Goal: Information Seeking & Learning: Learn about a topic

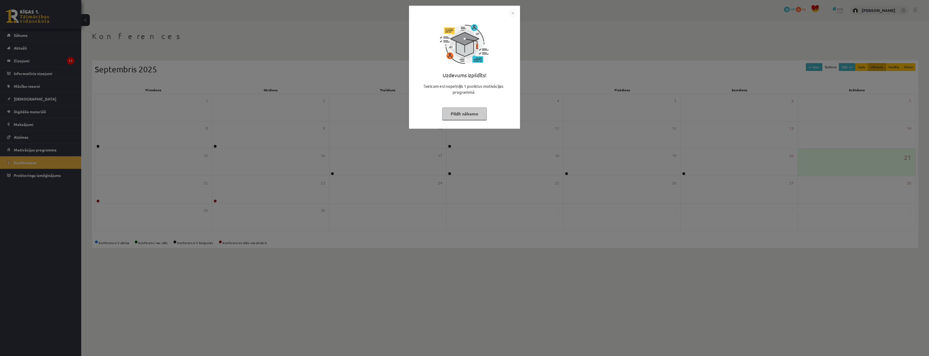
click at [511, 13] on img "Close" at bounding box center [513, 13] width 8 height 8
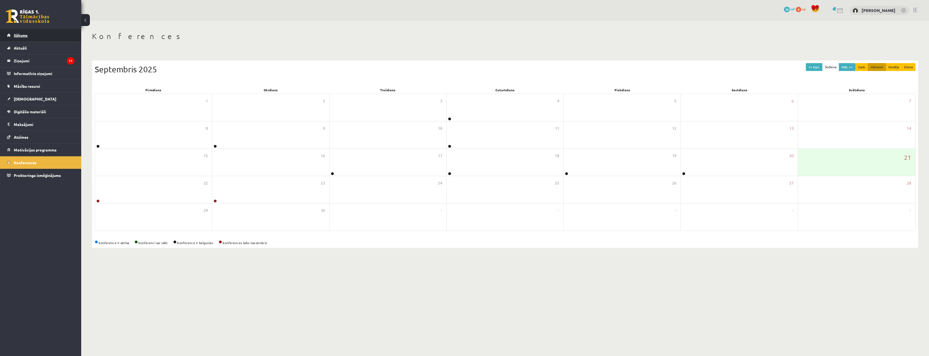
click at [38, 39] on link "Sākums" at bounding box center [40, 35] width 67 height 12
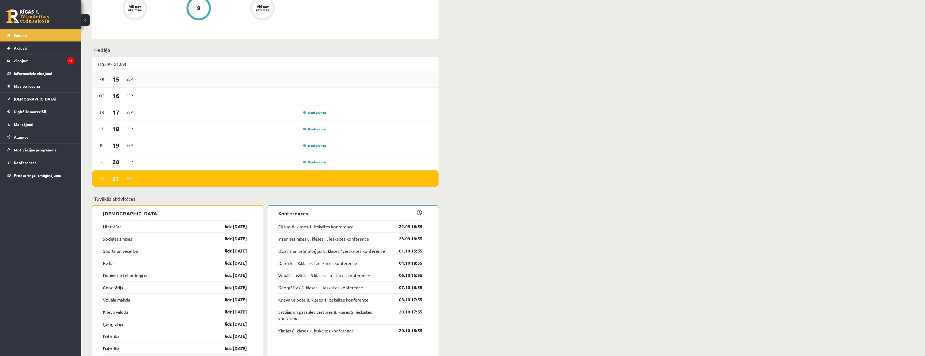
scroll to position [406, 0]
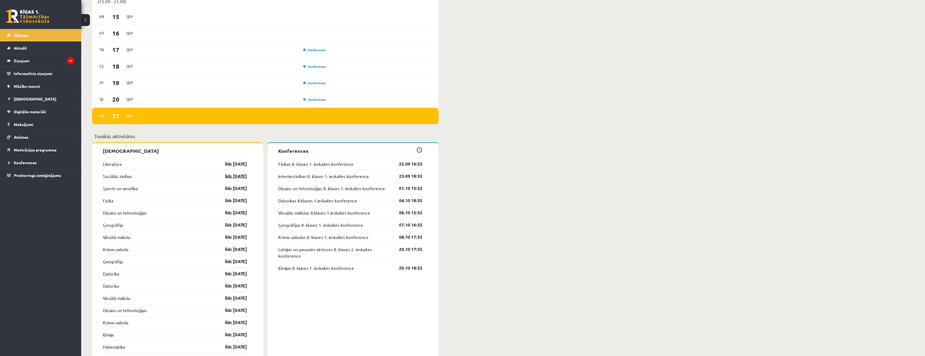
click at [223, 176] on link "līdz 30.09.25" at bounding box center [230, 176] width 31 height 6
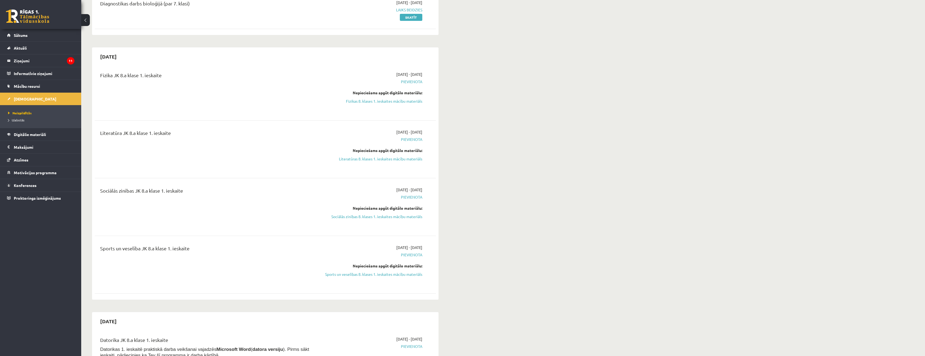
scroll to position [487, 0]
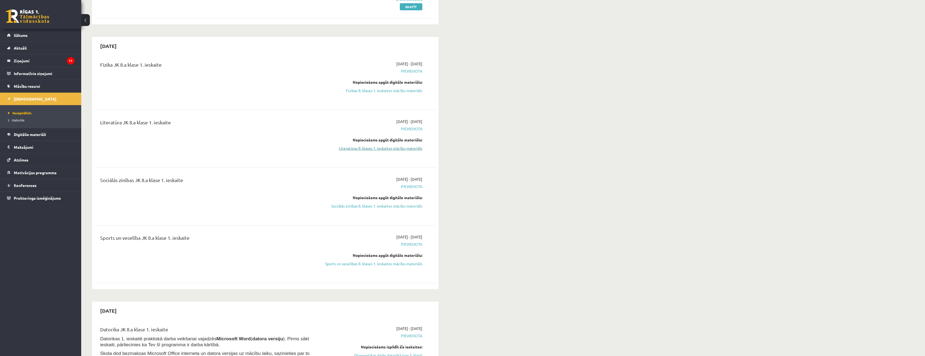
click at [404, 151] on link "Literatūras 8. klases 1. ieskaites mācību materiāls" at bounding box center [371, 148] width 102 height 6
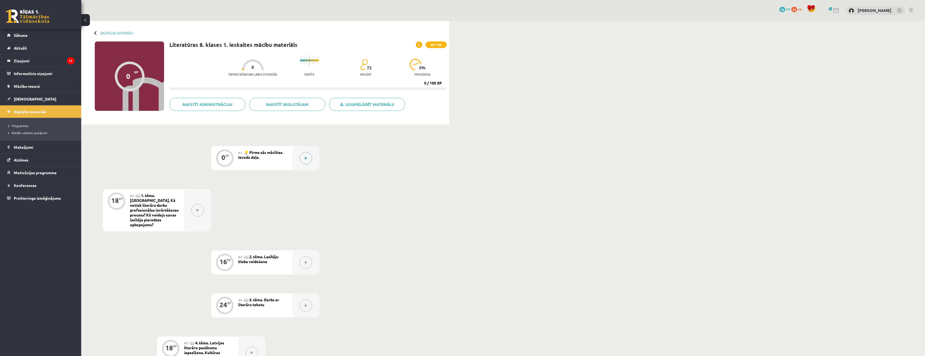
click at [305, 159] on icon at bounding box center [306, 157] width 2 height 3
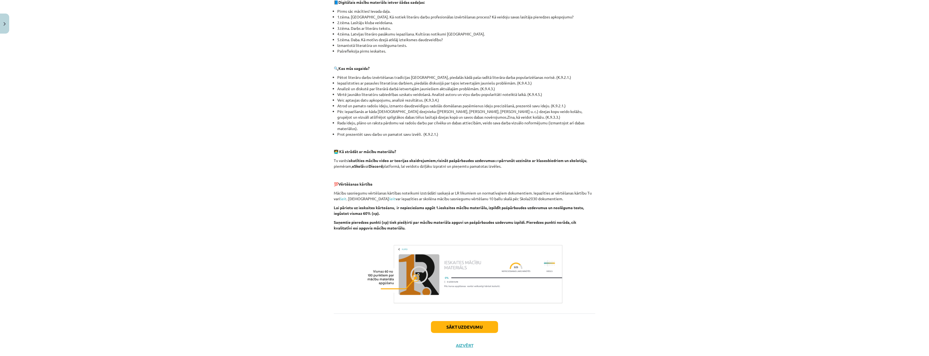
scroll to position [142, 0]
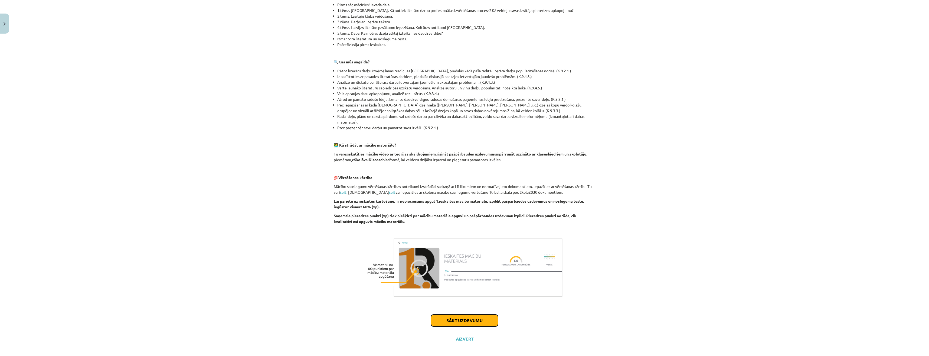
click at [480, 314] on button "Sākt uzdevumu" at bounding box center [464, 320] width 67 height 12
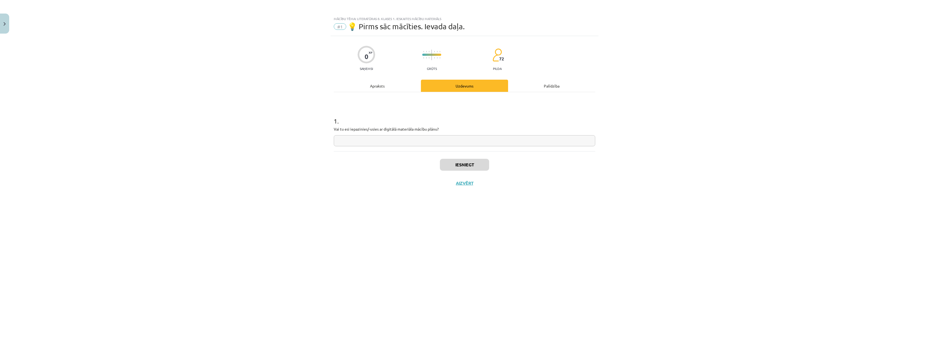
scroll to position [0, 0]
click at [449, 144] on input "text" at bounding box center [464, 140] width 261 height 11
type input "*"
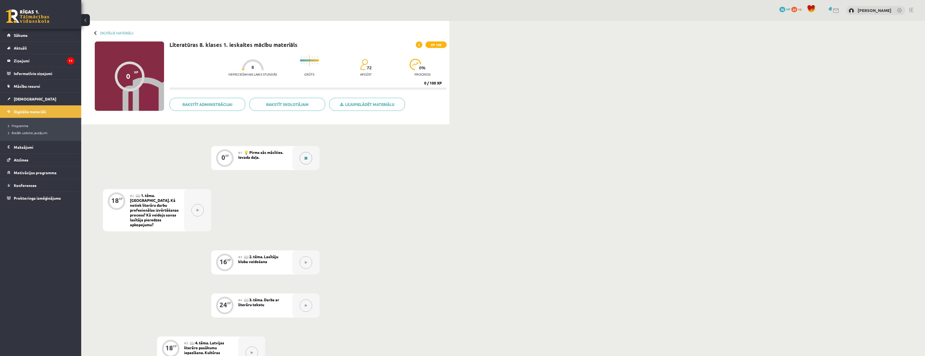
click at [305, 159] on icon at bounding box center [305, 157] width 3 height 3
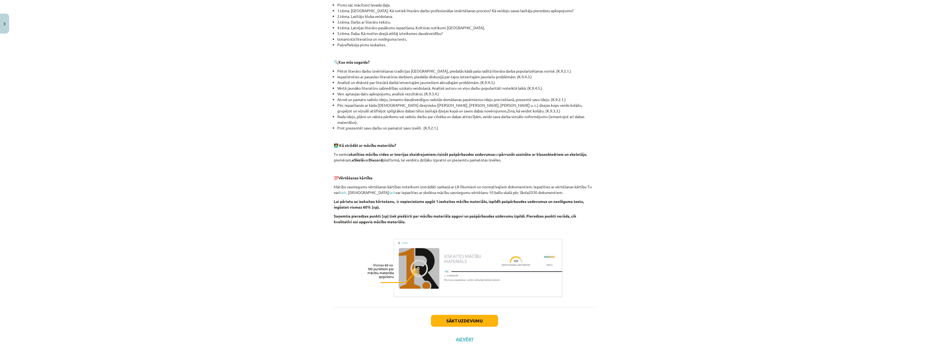
scroll to position [142, 0]
click at [453, 314] on button "Sākt uzdevumu" at bounding box center [464, 320] width 67 height 12
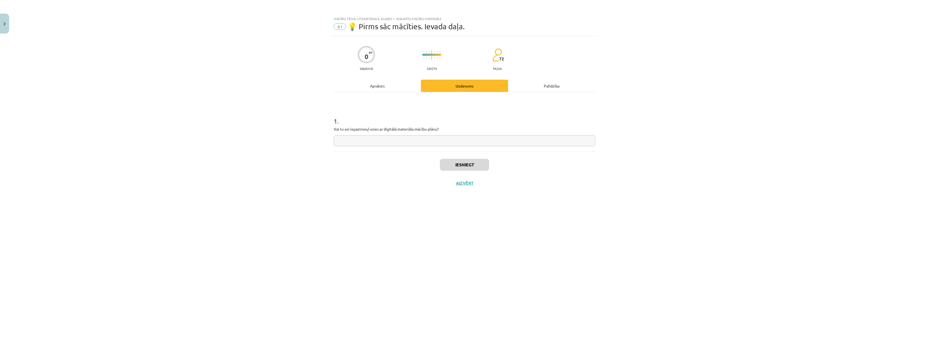
click at [389, 138] on input "text" at bounding box center [464, 140] width 261 height 11
type input "**"
click at [458, 164] on button "Iesniegt" at bounding box center [464, 165] width 49 height 12
click at [451, 184] on button "Nākamā nodarbība" at bounding box center [464, 186] width 53 height 12
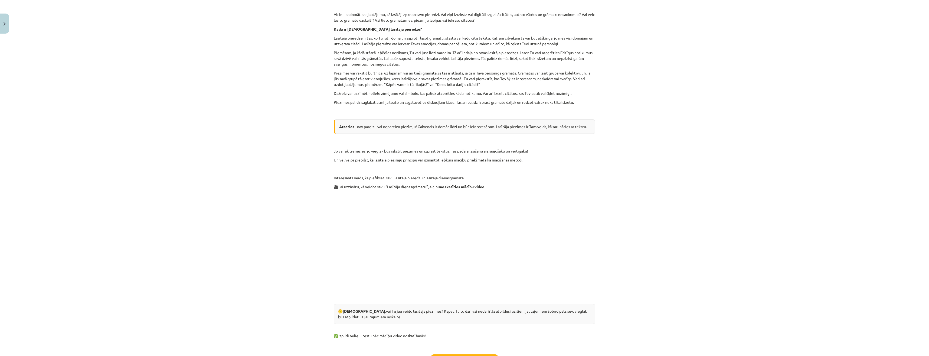
scroll to position [237, 0]
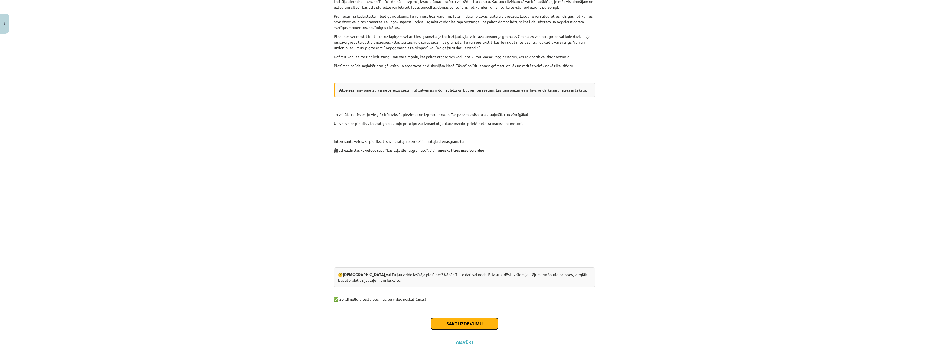
click at [461, 317] on button "Sākt uzdevumu" at bounding box center [464, 323] width 67 height 12
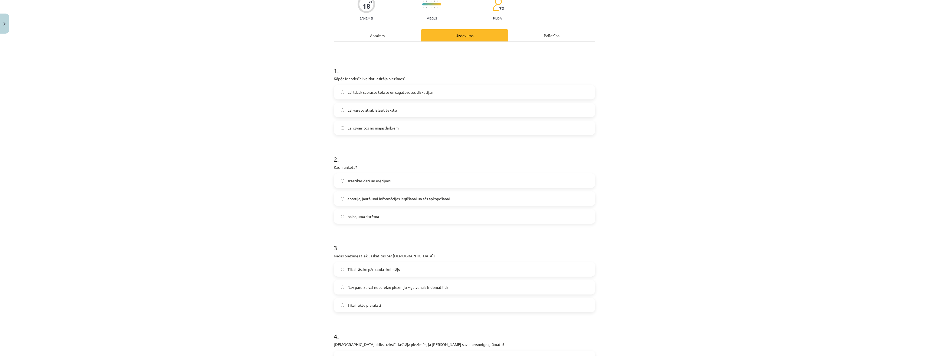
scroll to position [14, 0]
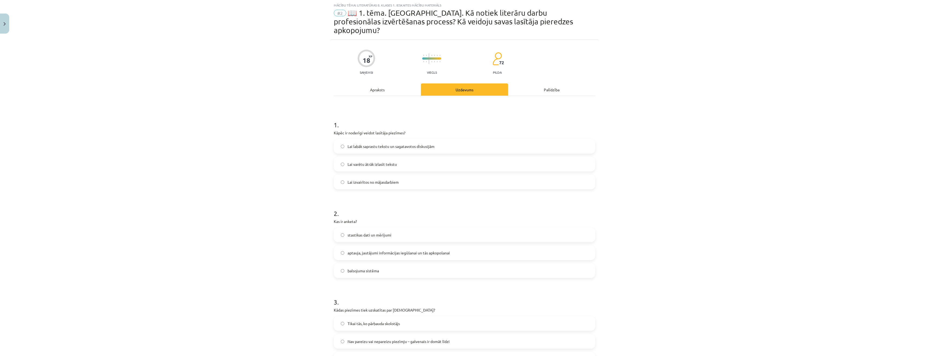
click at [417, 143] on span "Lai labāk saprastu tekstu un sagatavotos diskusijām" at bounding box center [391, 146] width 87 height 6
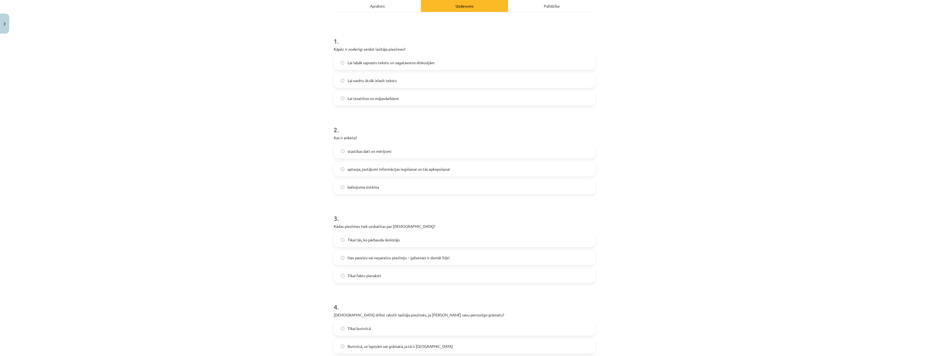
scroll to position [122, 0]
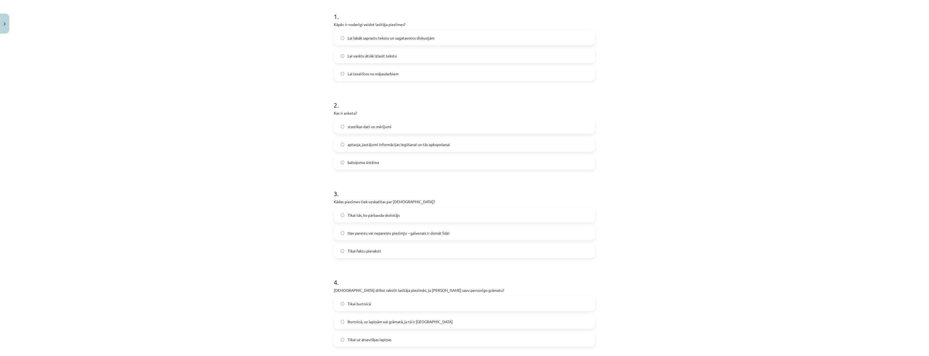
click at [395, 227] on label "Nav pareizu vai nepareizu piezīmju – galvenais ir domāt līdzi" at bounding box center [464, 233] width 260 height 14
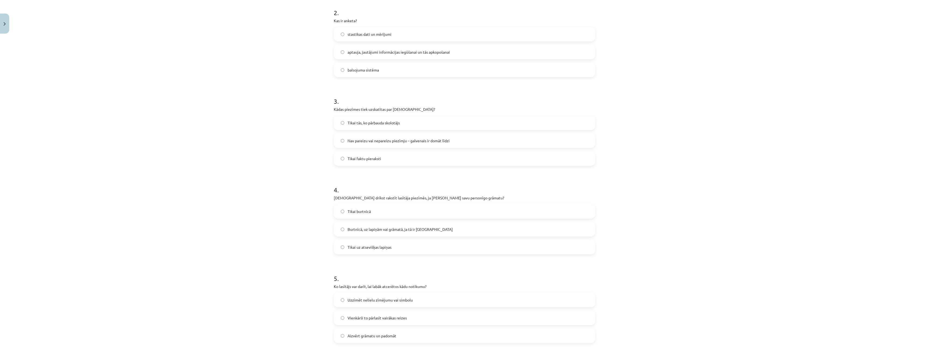
scroll to position [230, 0]
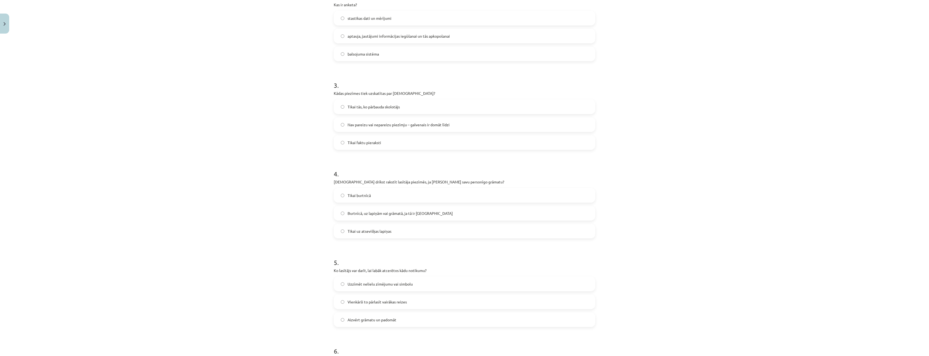
click at [441, 206] on label "Burtnīcā, uz lapiņām vai grāmatā, ja tā ir Tavējā" at bounding box center [464, 213] width 260 height 14
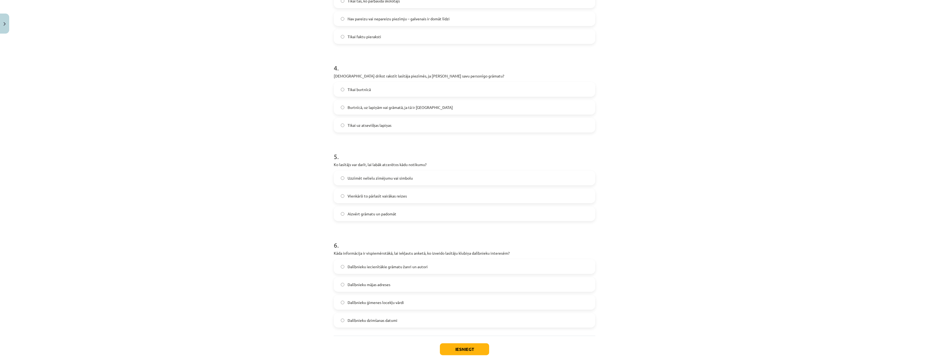
scroll to position [338, 0]
click at [392, 172] on label "Uzzīmēt nelielu zīmējumu vai simbolu" at bounding box center [464, 176] width 260 height 14
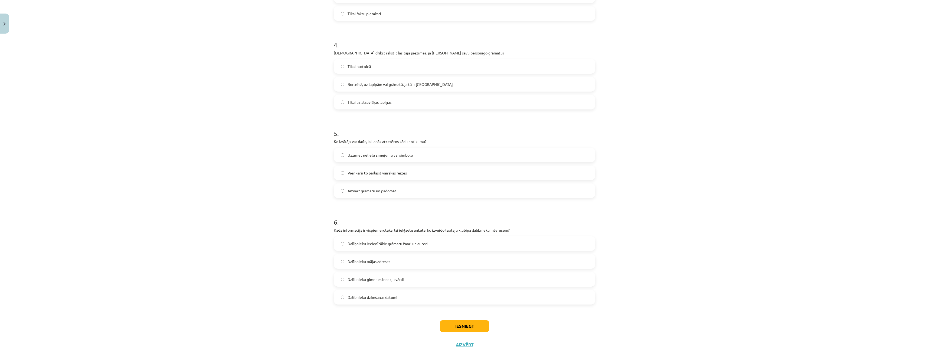
scroll to position [362, 0]
click at [440, 234] on label "Dalībnieku iecienītākie grāmatu žanri un autori" at bounding box center [464, 241] width 260 height 14
click at [470, 317] on button "Iesniegt" at bounding box center [464, 323] width 49 height 12
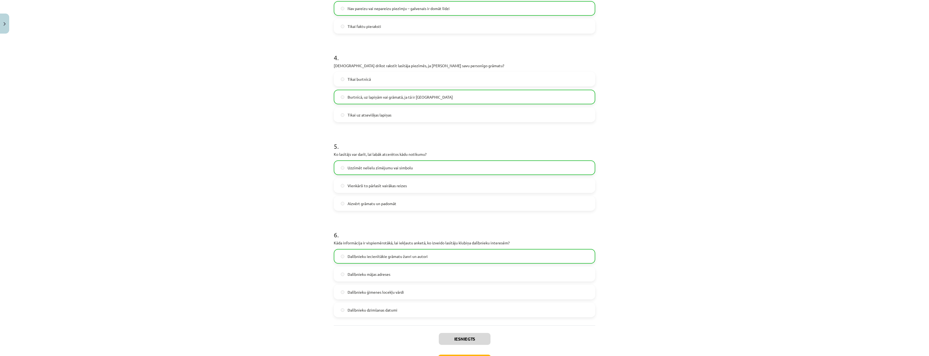
scroll to position [379, 0]
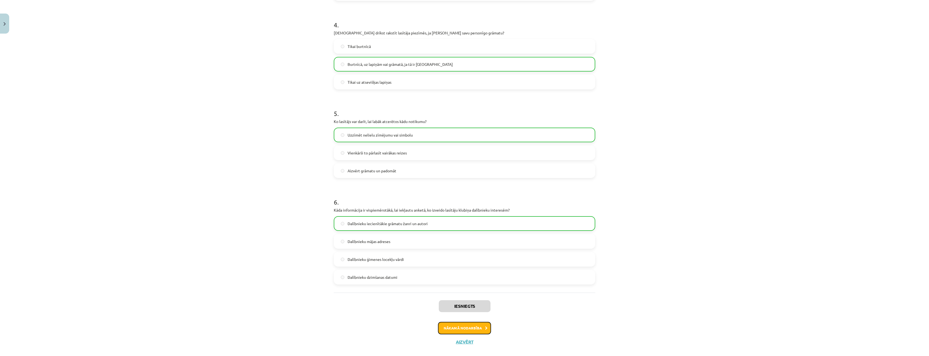
click at [455, 322] on button "Nākamā nodarbība" at bounding box center [464, 328] width 53 height 12
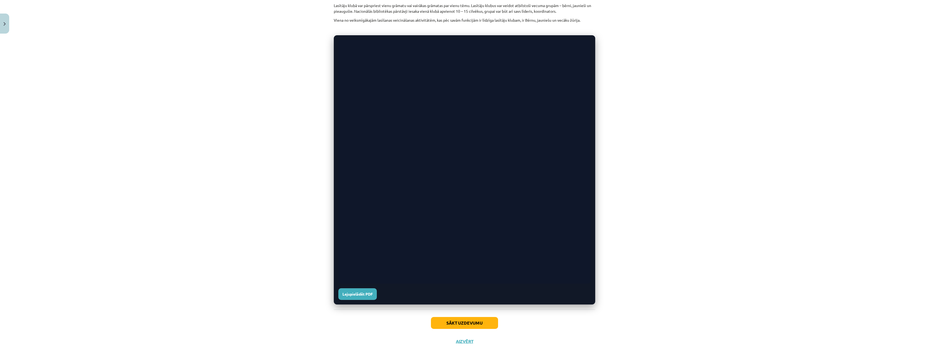
scroll to position [176, 0]
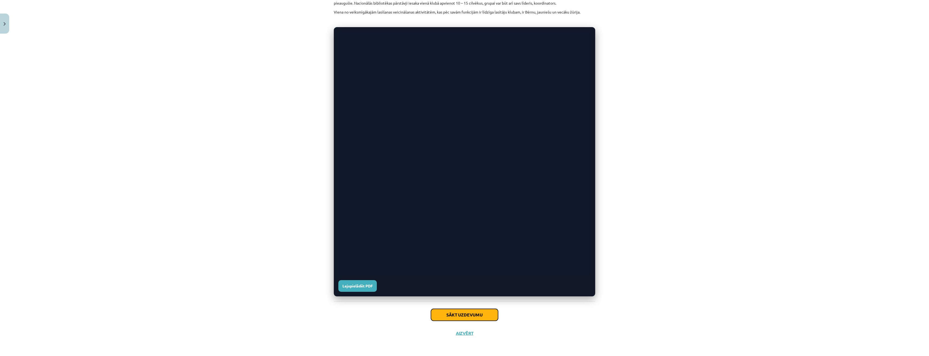
click at [466, 312] on button "Sākt uzdevumu" at bounding box center [464, 315] width 67 height 12
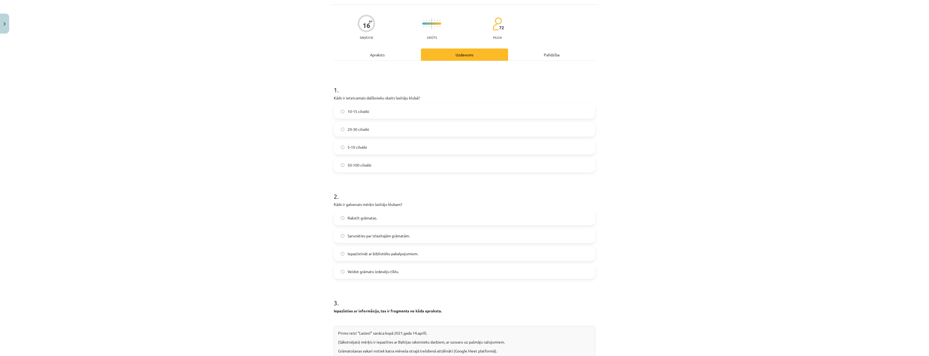
scroll to position [14, 0]
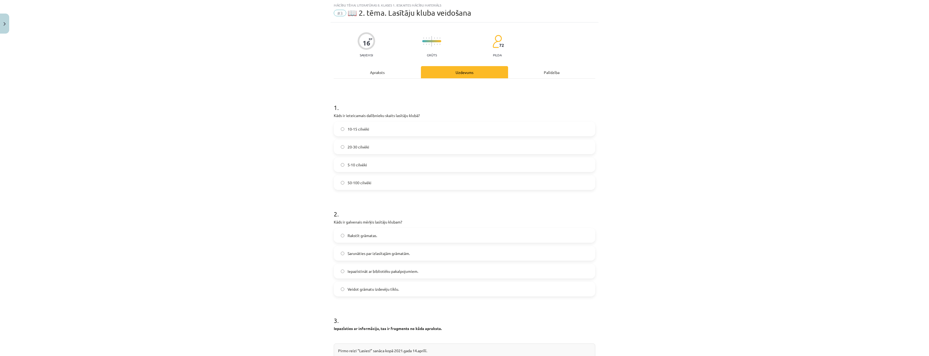
click at [381, 166] on label "5-10 cilvēki" at bounding box center [464, 165] width 260 height 14
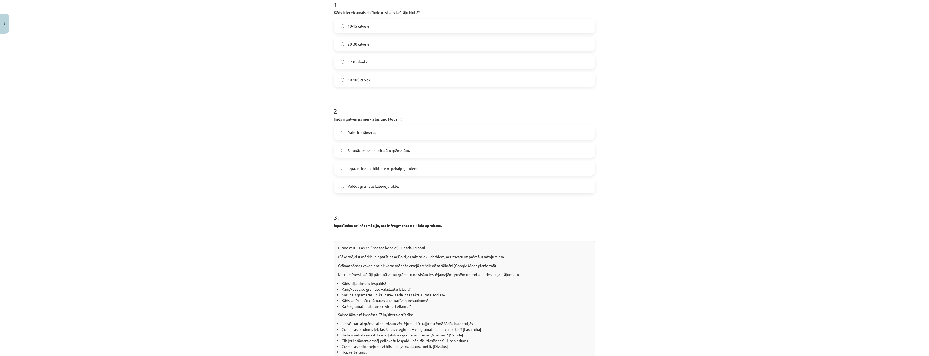
scroll to position [122, 0]
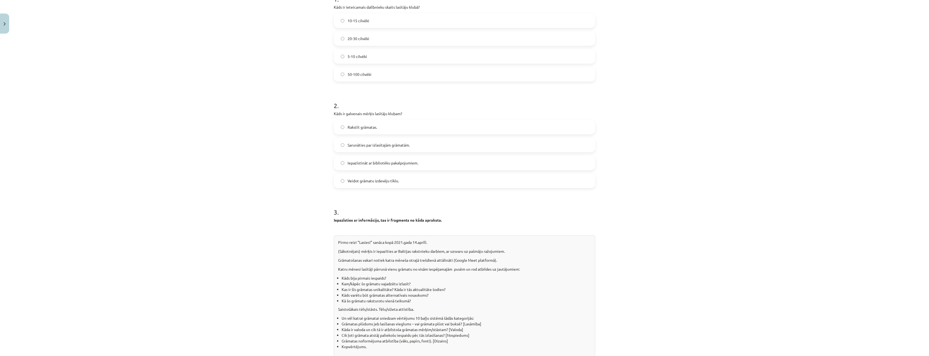
click at [396, 148] on label "Sarunāties par izlasītajām grāmatām." at bounding box center [464, 145] width 260 height 14
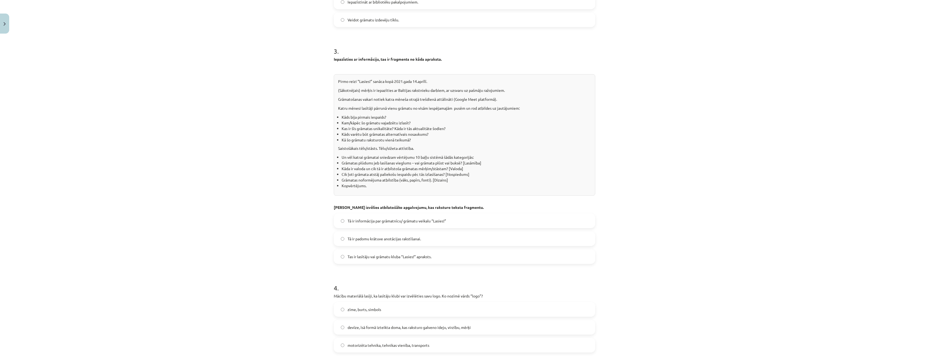
scroll to position [284, 0]
click at [438, 257] on label "Tas ir lasītāju vai grāmatu kluba “Lasies!” apraksts." at bounding box center [464, 255] width 260 height 14
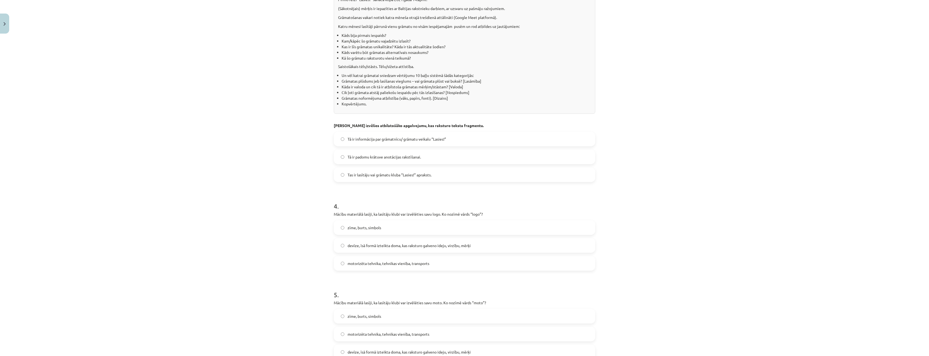
scroll to position [365, 0]
click at [401, 246] on span "devīze, īsā formā izteikta doma, kas raksturo galveno ideju, virzību, mērķi" at bounding box center [409, 244] width 123 height 6
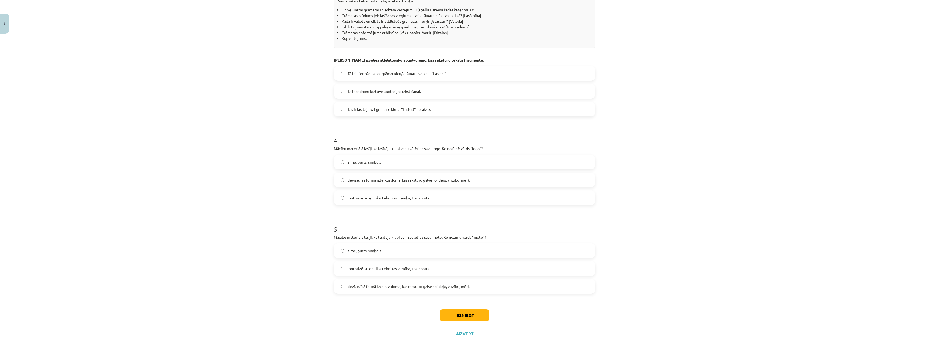
scroll to position [430, 0]
click at [392, 251] on label "zīme, burts, simbols" at bounding box center [464, 250] width 260 height 14
click at [457, 316] on button "Iesniegt" at bounding box center [464, 315] width 49 height 12
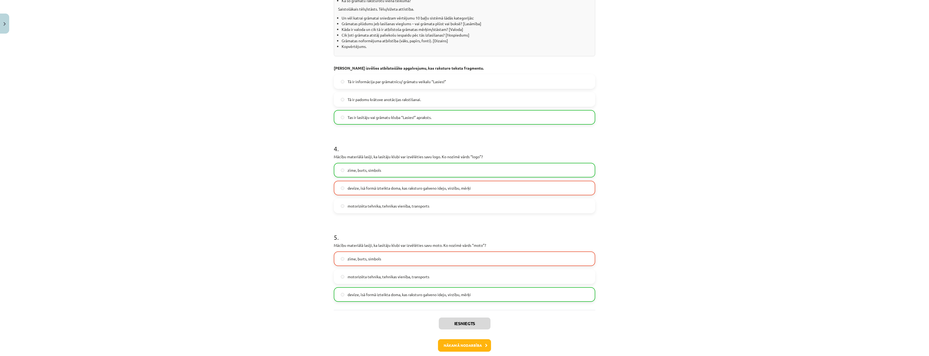
scroll to position [448, 0]
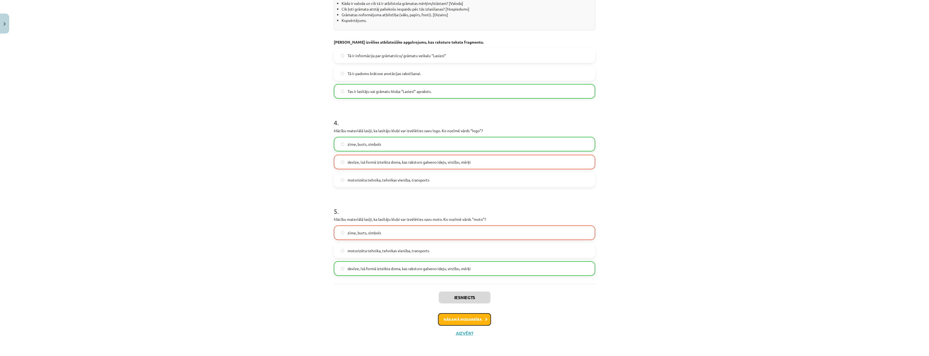
click at [476, 317] on button "Nākamā nodarbība" at bounding box center [464, 319] width 53 height 12
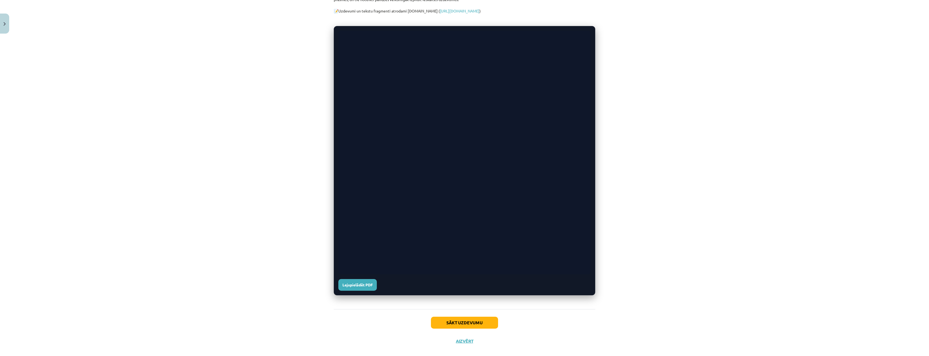
scroll to position [147, 0]
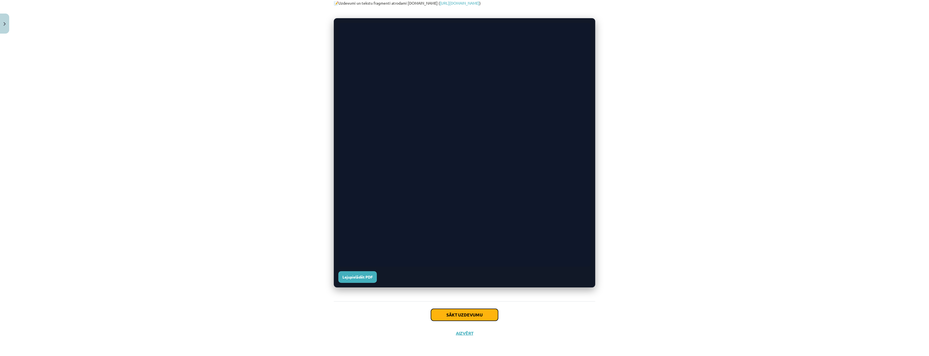
click at [454, 318] on button "Sākt uzdevumu" at bounding box center [464, 315] width 67 height 12
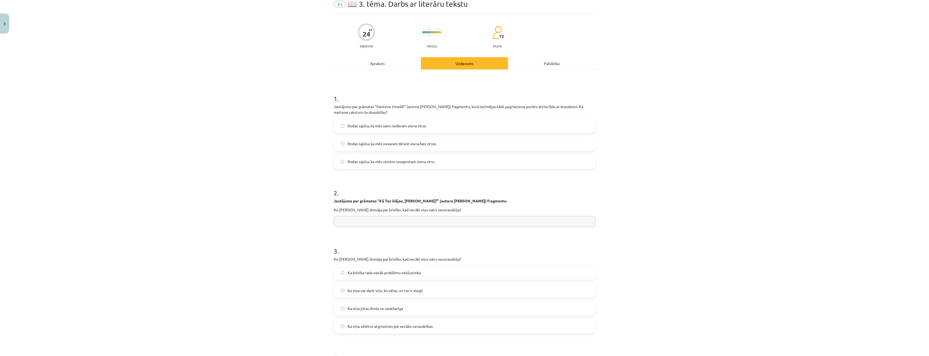
scroll to position [14, 0]
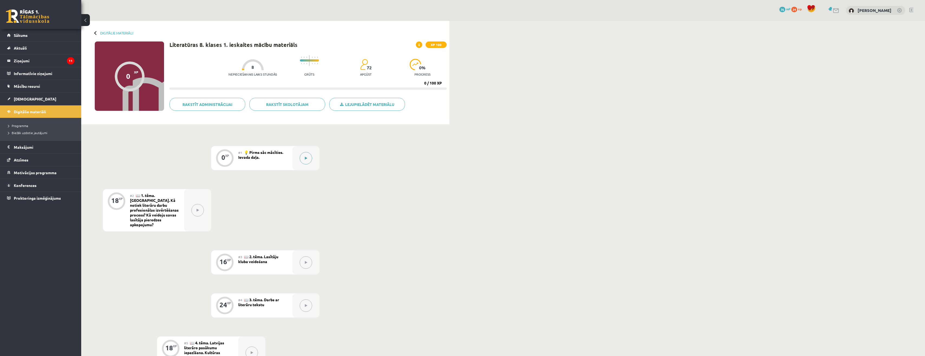
click at [303, 158] on button at bounding box center [306, 158] width 12 height 12
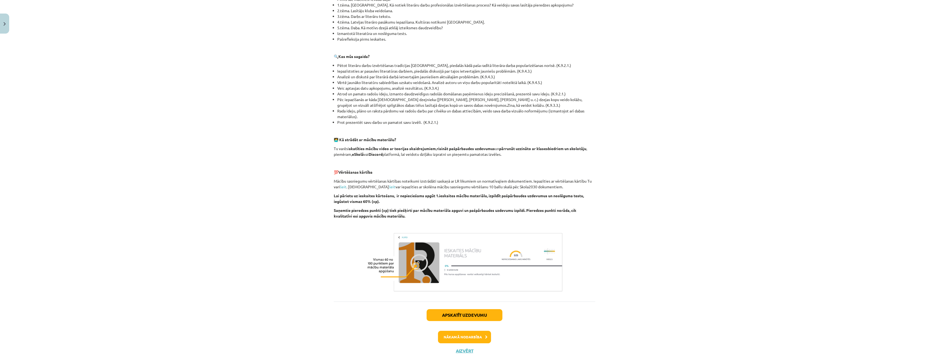
scroll to position [159, 0]
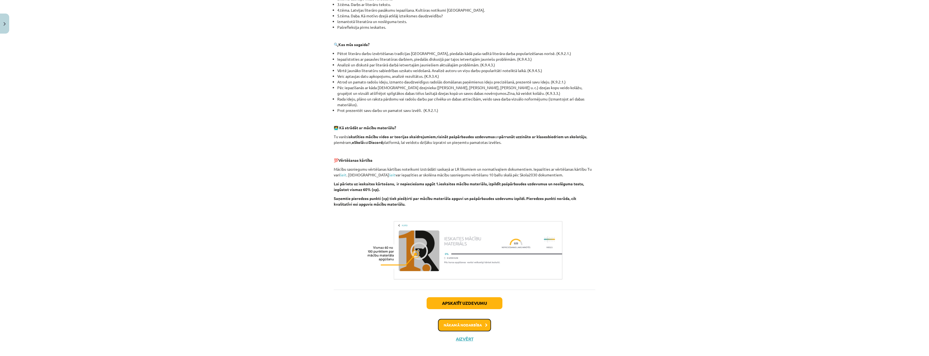
click at [478, 319] on button "Nākamā nodarbība" at bounding box center [464, 325] width 53 height 12
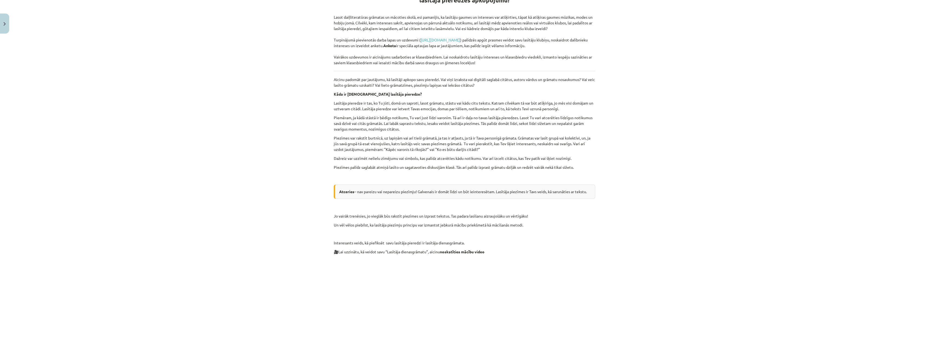
scroll to position [254, 0]
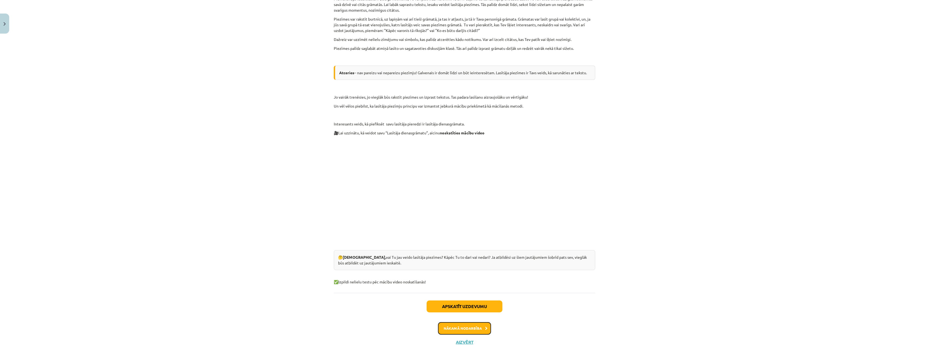
click at [481, 322] on button "Nākamā nodarbība" at bounding box center [464, 328] width 53 height 12
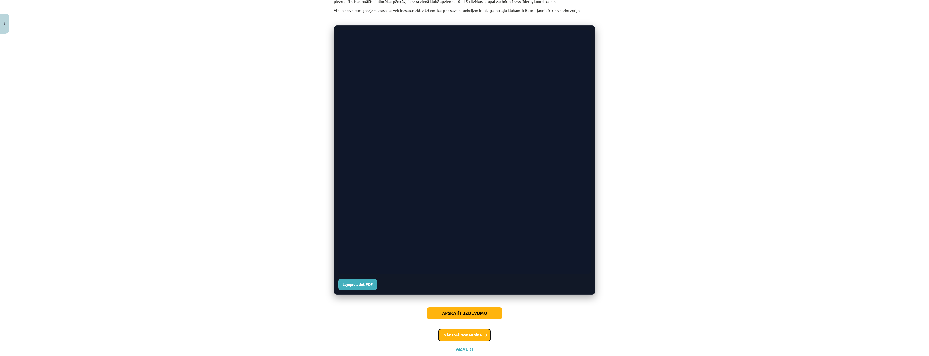
scroll to position [194, 0]
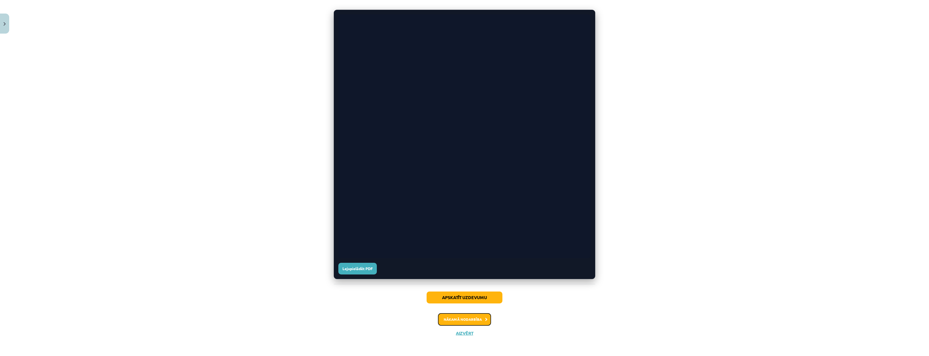
click at [473, 321] on button "Nākamā nodarbība" at bounding box center [464, 319] width 53 height 12
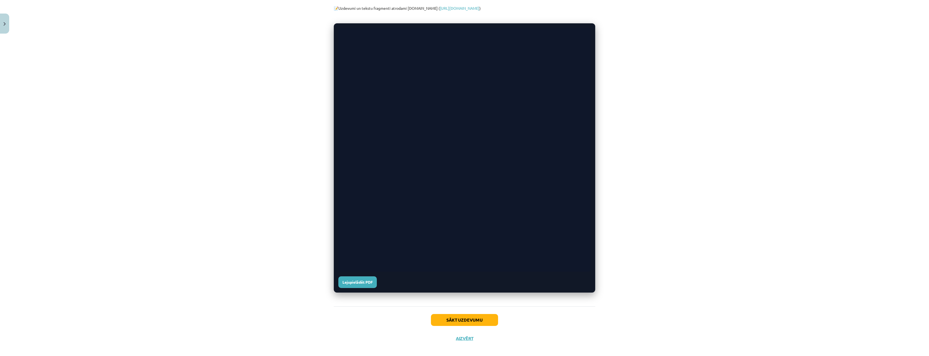
scroll to position [147, 0]
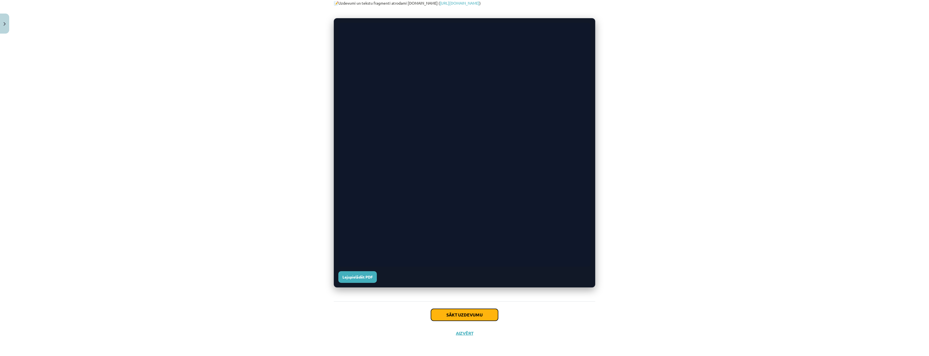
click at [464, 315] on button "Sākt uzdevumu" at bounding box center [464, 315] width 67 height 12
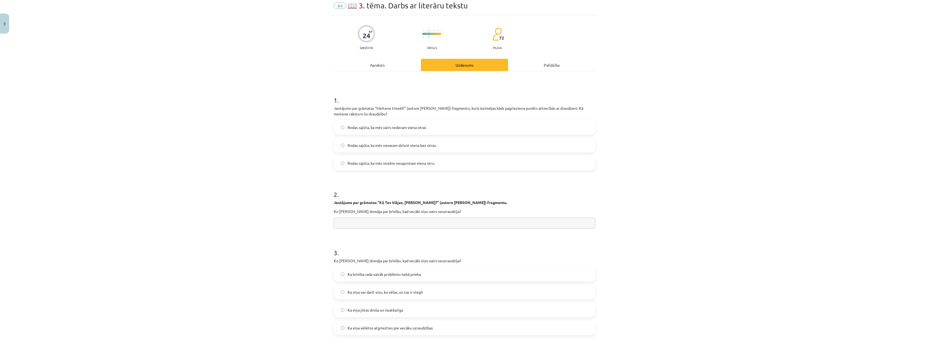
scroll to position [14, 0]
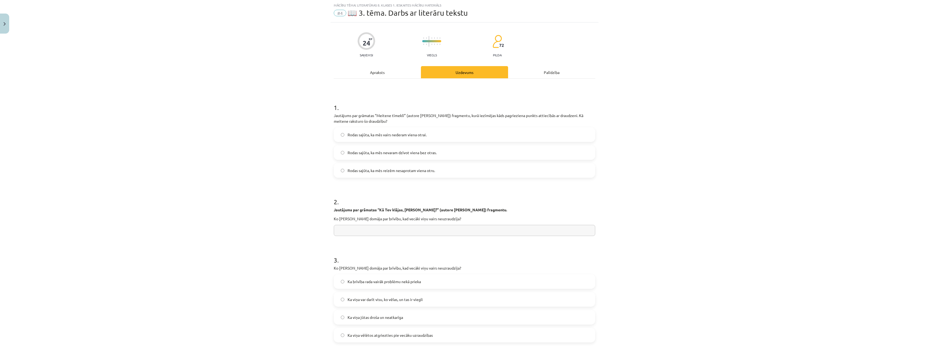
click at [384, 137] on label "Rodas sajūta, ka mēs vairs nederam viena otrai." at bounding box center [464, 135] width 260 height 14
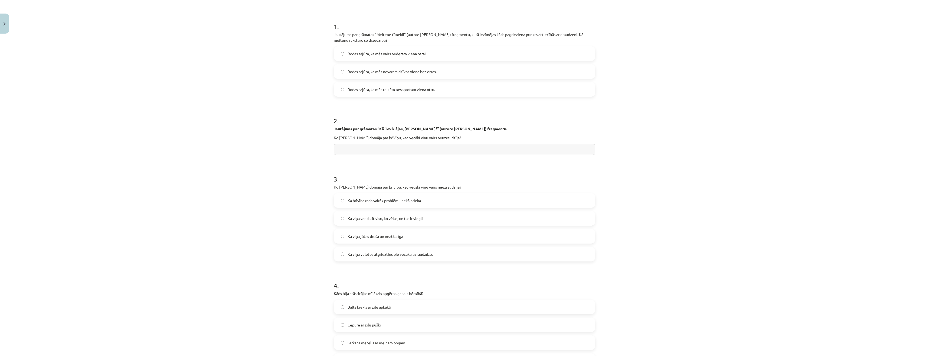
scroll to position [95, 0]
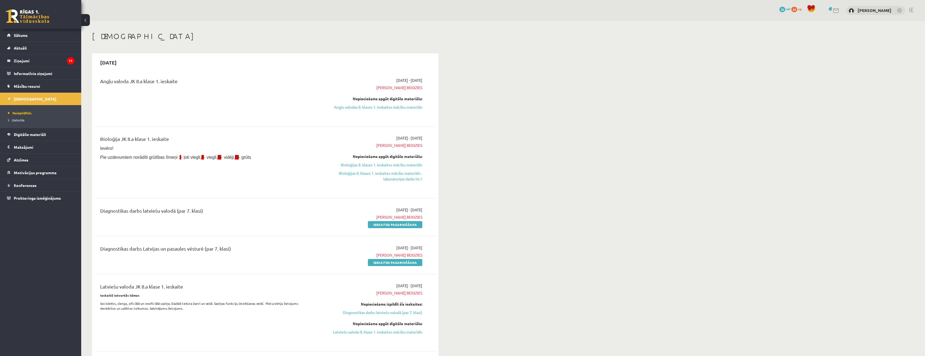
scroll to position [486, 0]
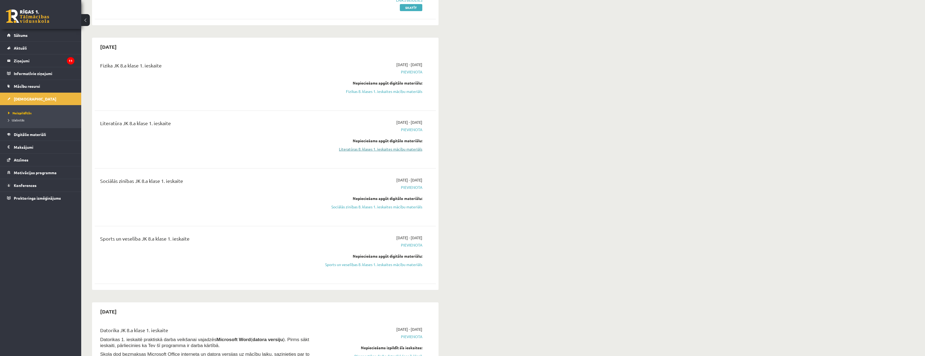
click at [357, 152] on link "Literatūras 8. klases 1. ieskaites mācību materiāls" at bounding box center [371, 149] width 102 height 6
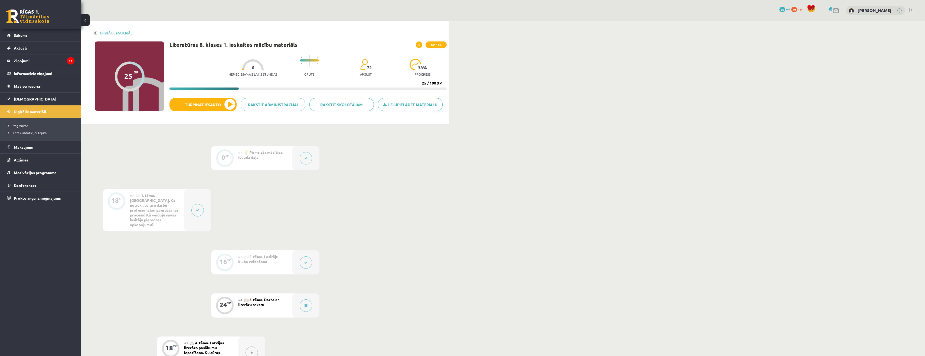
click at [291, 158] on div "#1 💡 Pirms sāc mācīties. Ievada daļa." at bounding box center [265, 158] width 54 height 24
click at [300, 154] on div at bounding box center [305, 158] width 27 height 24
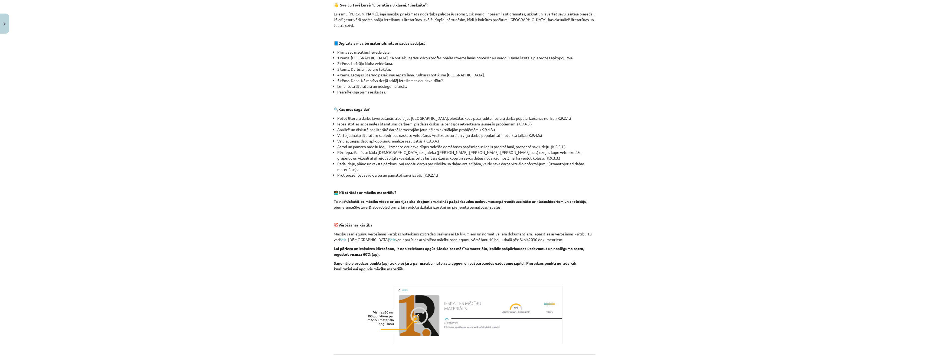
scroll to position [159, 0]
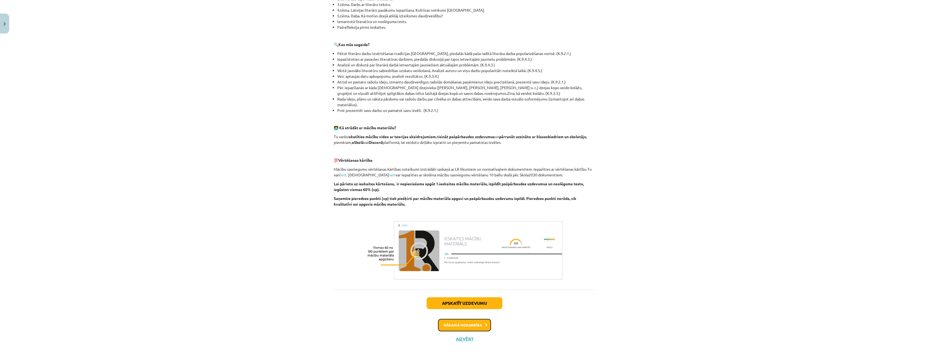
click at [473, 319] on button "Nākamā nodarbība" at bounding box center [464, 325] width 53 height 12
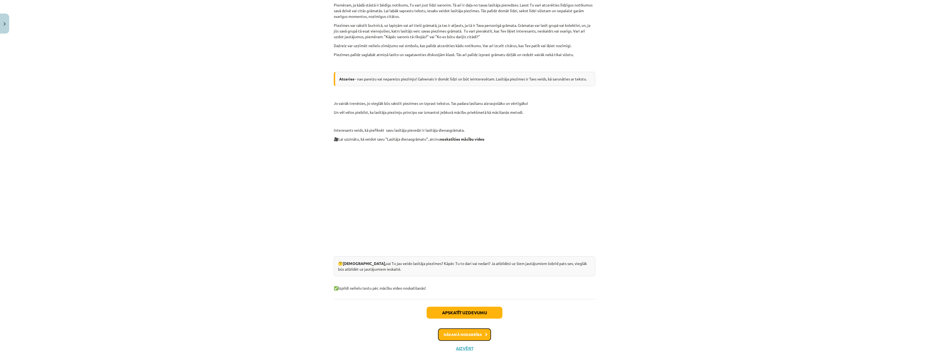
scroll to position [254, 0]
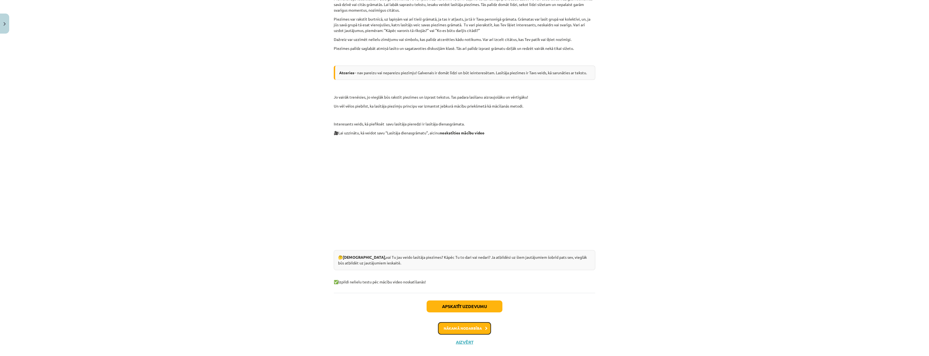
click at [443, 322] on button "Nākamā nodarbība" at bounding box center [464, 328] width 53 height 12
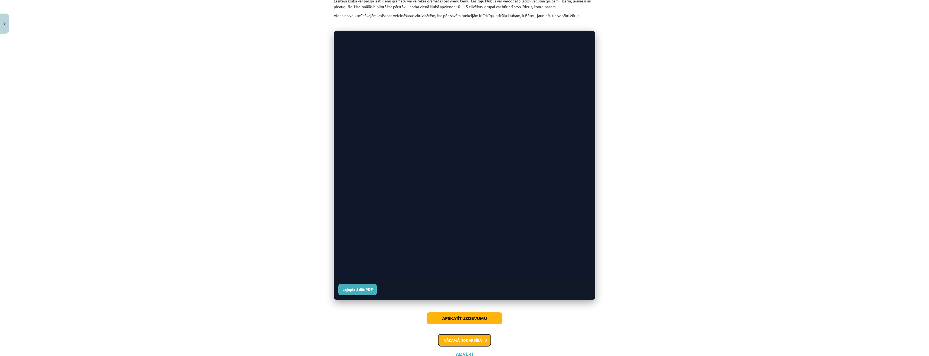
scroll to position [194, 0]
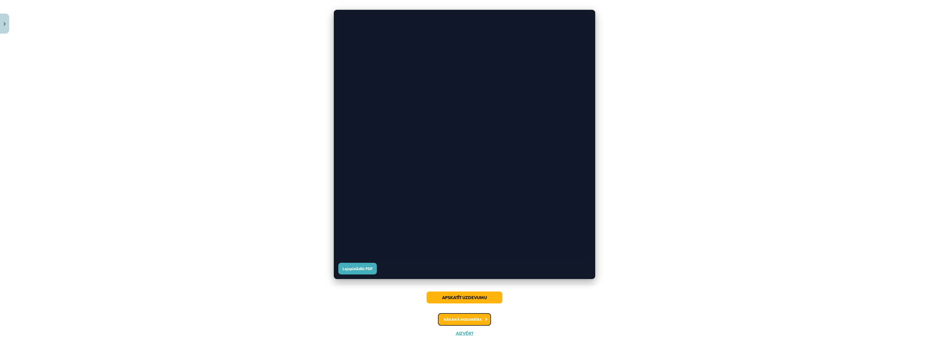
click at [470, 317] on button "Nākamā nodarbība" at bounding box center [464, 319] width 53 height 12
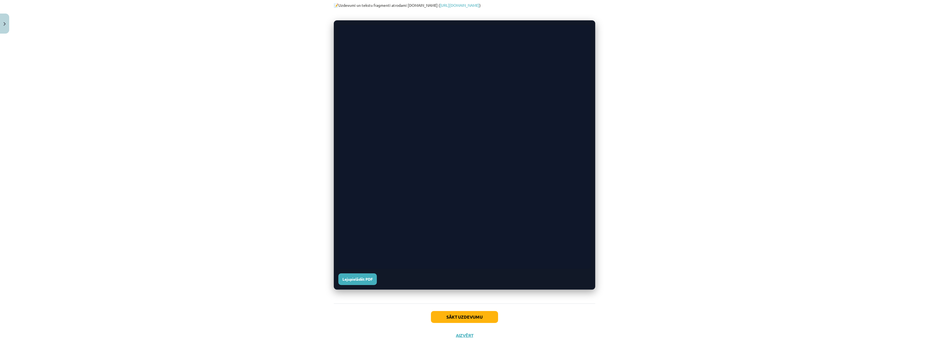
scroll to position [147, 0]
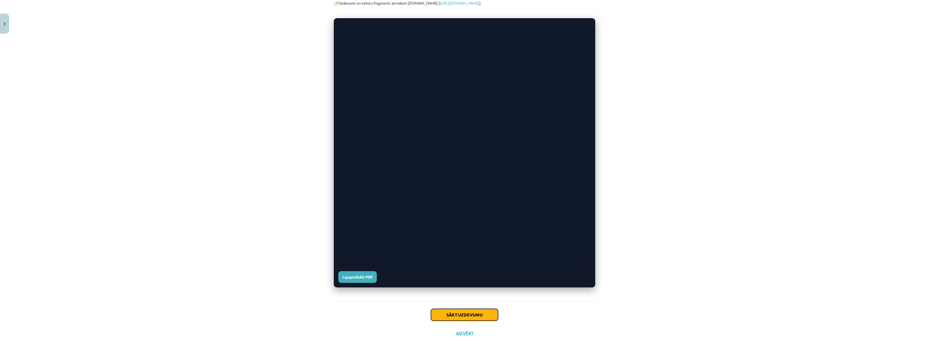
click at [463, 316] on button "Sākt uzdevumu" at bounding box center [464, 315] width 67 height 12
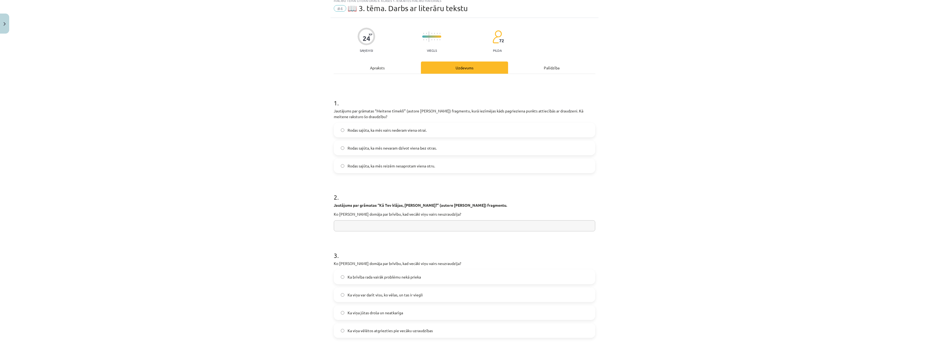
scroll to position [14, 0]
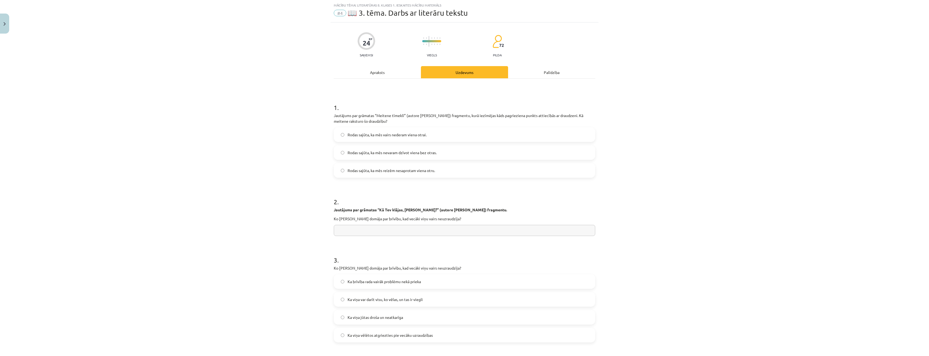
click at [383, 136] on span "Rodas sajūta, ka mēs vairs nederam viena otrai." at bounding box center [387, 135] width 79 height 6
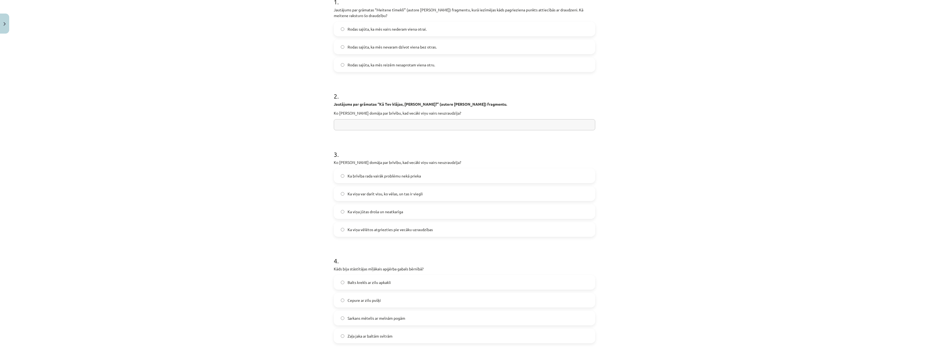
scroll to position [122, 0]
click at [375, 232] on label "Ka viņa vēlētos atgriezties pie vecāku uzraudzības" at bounding box center [464, 227] width 260 height 14
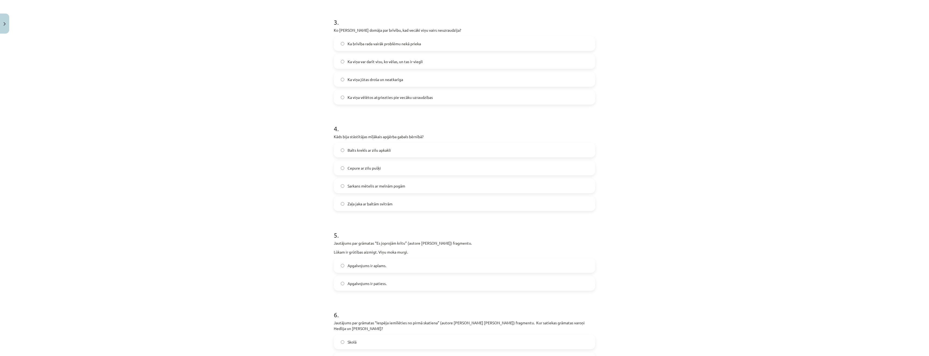
scroll to position [257, 0]
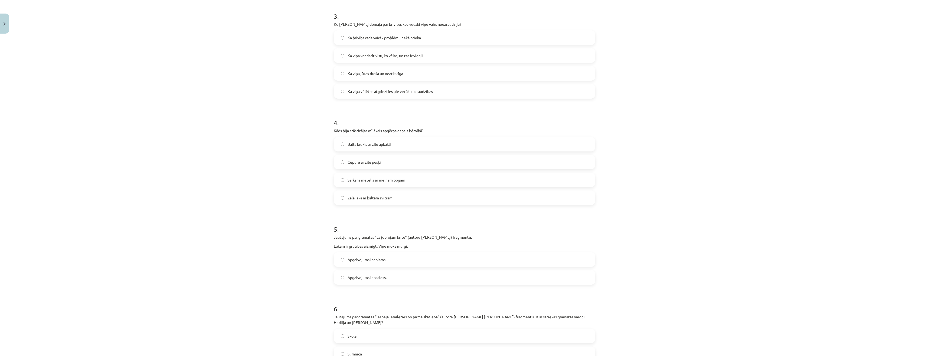
click at [374, 181] on span "Sarkans mētelis ar melnām pogām" at bounding box center [377, 180] width 58 height 6
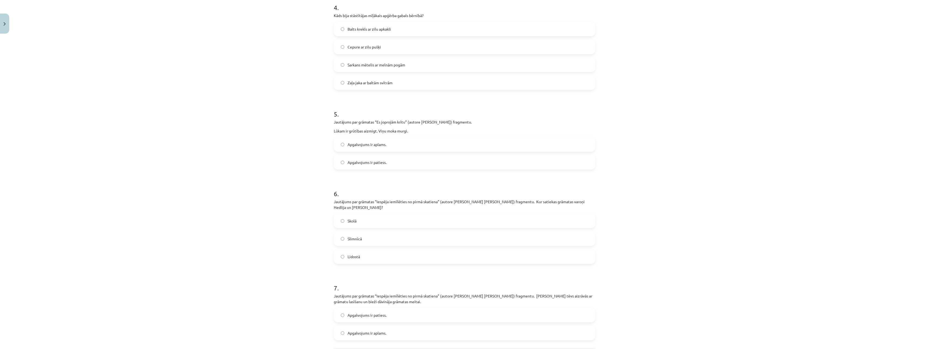
scroll to position [392, 0]
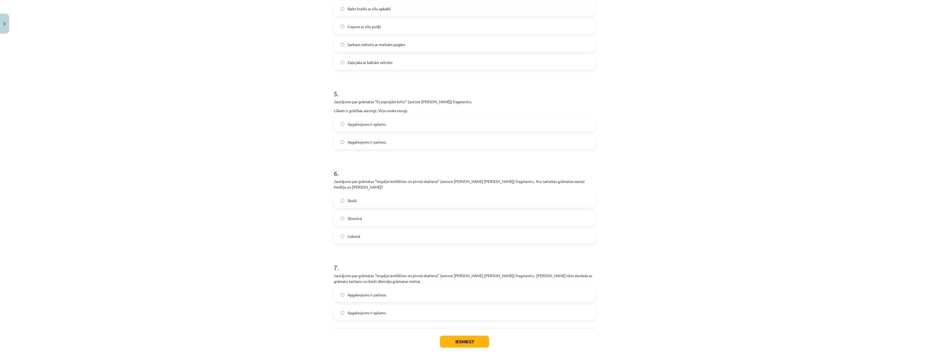
click at [382, 142] on span "Apgalvojums ir patiess." at bounding box center [367, 142] width 39 height 6
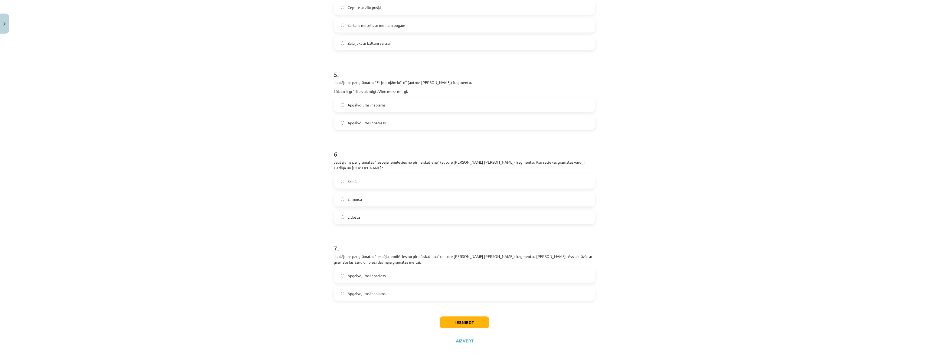
scroll to position [414, 0]
click at [412, 175] on label "Skolā" at bounding box center [464, 179] width 260 height 14
click at [378, 271] on span "Apgalvojums ir patiess." at bounding box center [367, 274] width 39 height 6
click at [454, 314] on button "Iesniegt" at bounding box center [464, 320] width 49 height 12
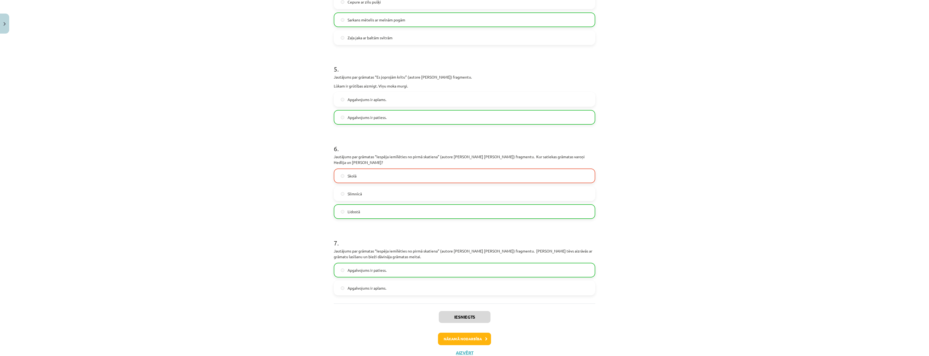
scroll to position [431, 0]
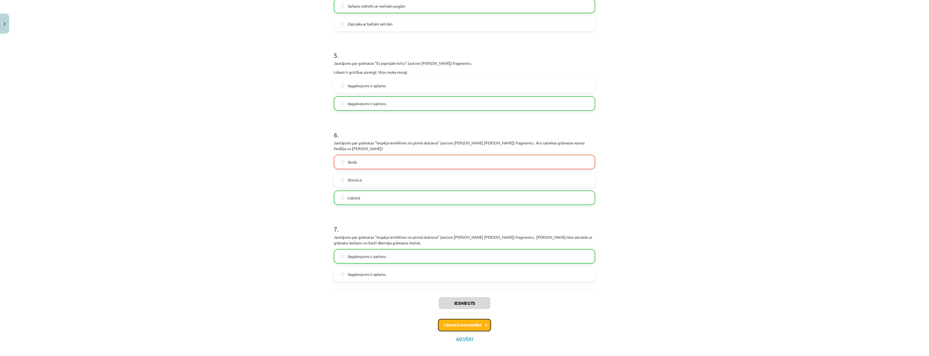
click at [469, 319] on button "Nākamā nodarbība" at bounding box center [464, 325] width 53 height 12
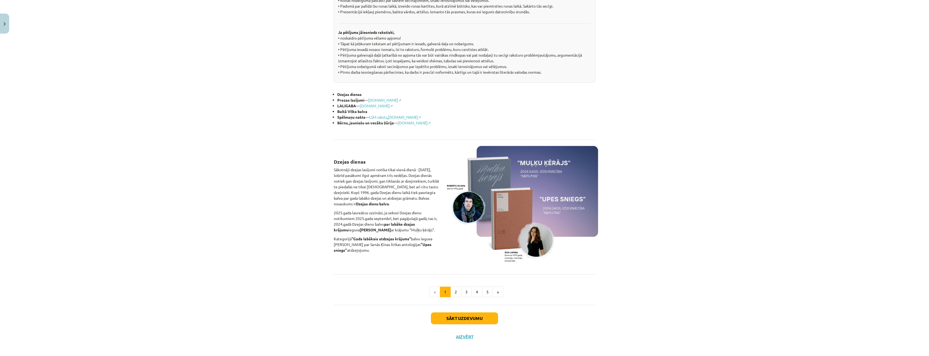
scroll to position [230, 0]
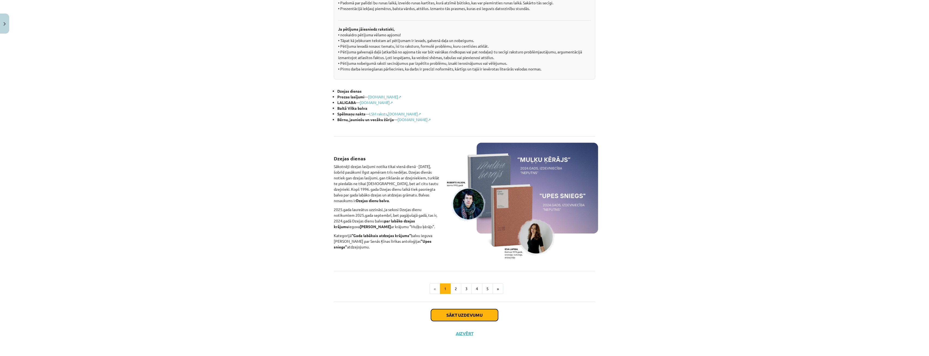
click at [448, 317] on button "Sākt uzdevumu" at bounding box center [464, 315] width 67 height 12
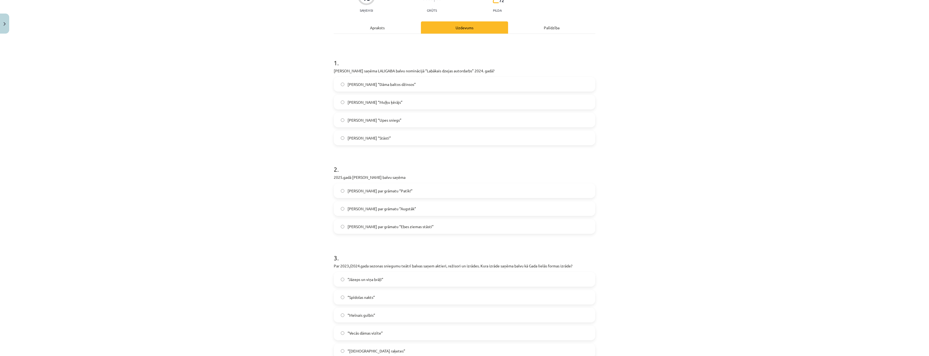
scroll to position [14, 0]
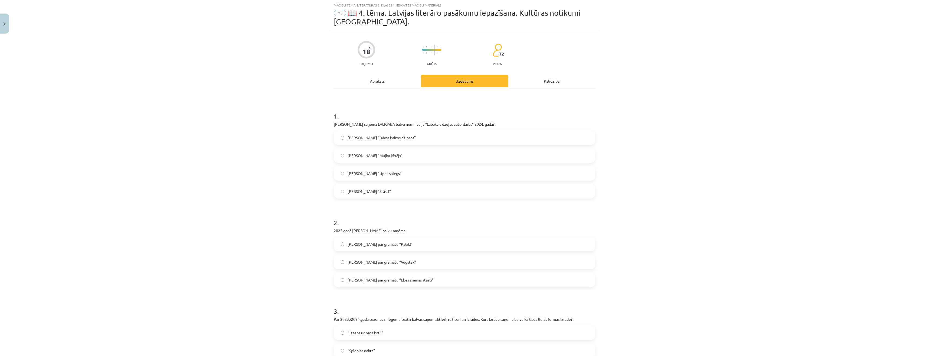
click at [386, 173] on span "Ieva Lapiņa “Upes sniegs”" at bounding box center [375, 174] width 54 height 6
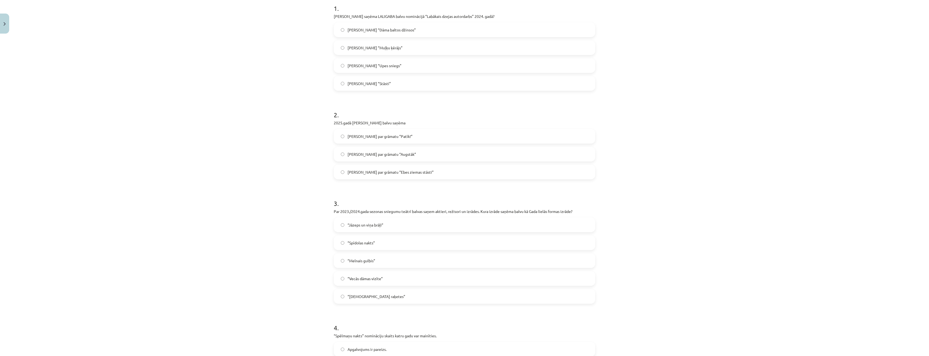
scroll to position [122, 0]
click at [397, 138] on span "Krišjānis Zeļģe par grāmatu “Patīk!”" at bounding box center [380, 136] width 65 height 6
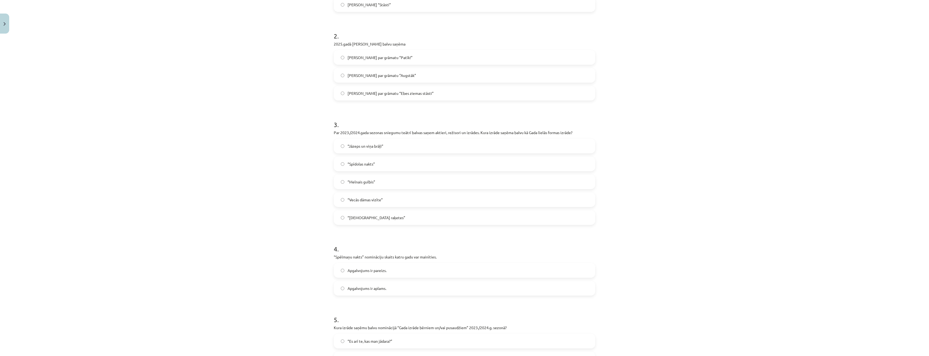
scroll to position [203, 0]
click at [360, 196] on span "“Vecās dāmas vizīte”" at bounding box center [365, 197] width 35 height 6
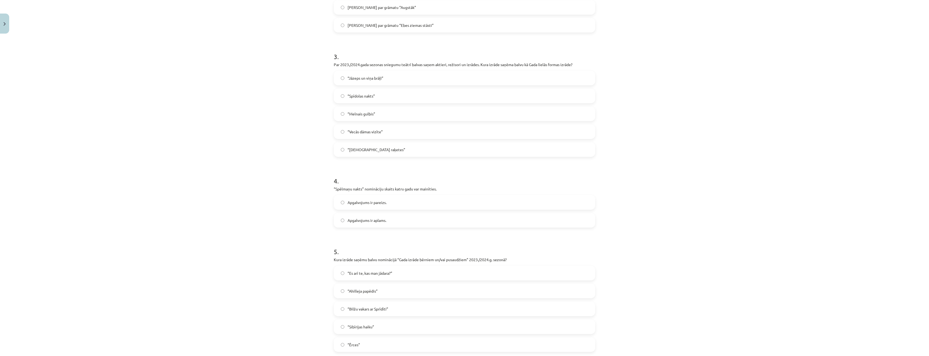
scroll to position [311, 0]
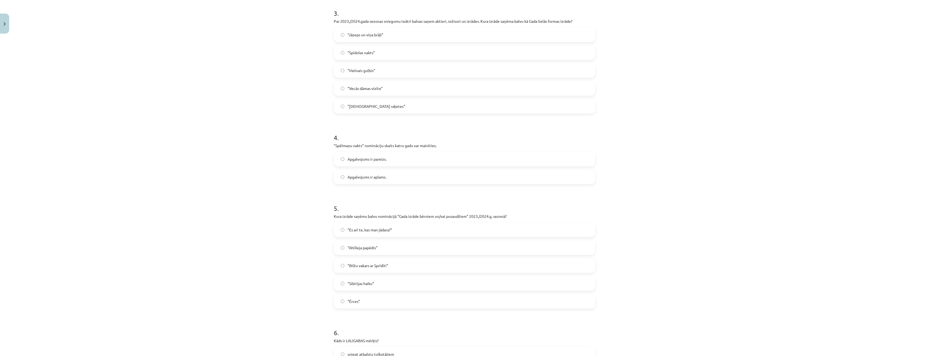
click at [372, 162] on label "Apgalvojums ir pareizs." at bounding box center [464, 159] width 260 height 14
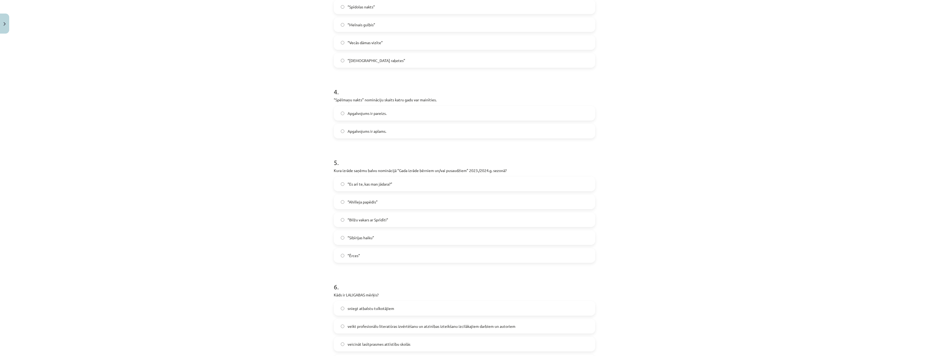
scroll to position [365, 0]
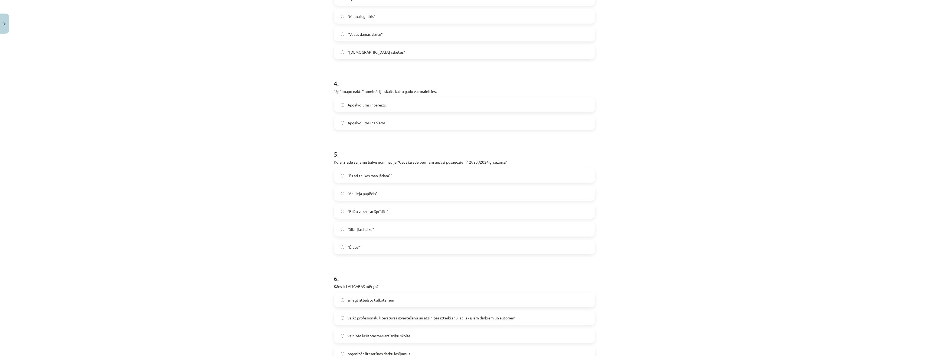
click at [365, 214] on span "“Bilžu vakars ar Sprīdīti”" at bounding box center [368, 211] width 41 height 6
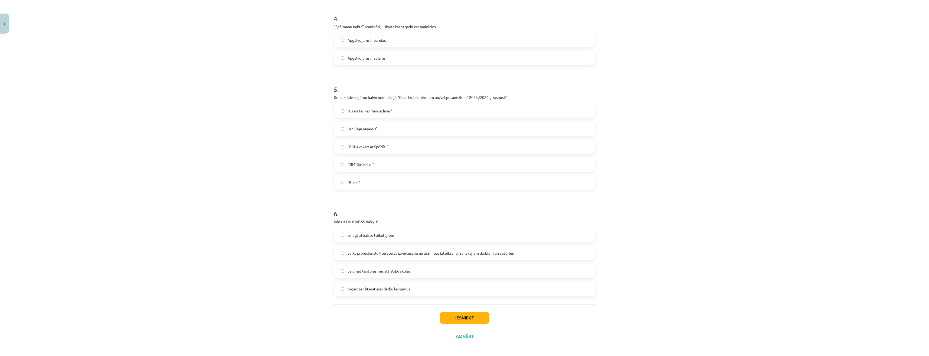
scroll to position [433, 0]
click at [376, 232] on span "sniegt atbalstu tulkotājiem" at bounding box center [371, 232] width 47 height 6
click at [373, 291] on label "organizēt literatūras darbu lasījumus" at bounding box center [464, 286] width 260 height 14
click at [457, 315] on button "Iesniegt" at bounding box center [464, 315] width 49 height 12
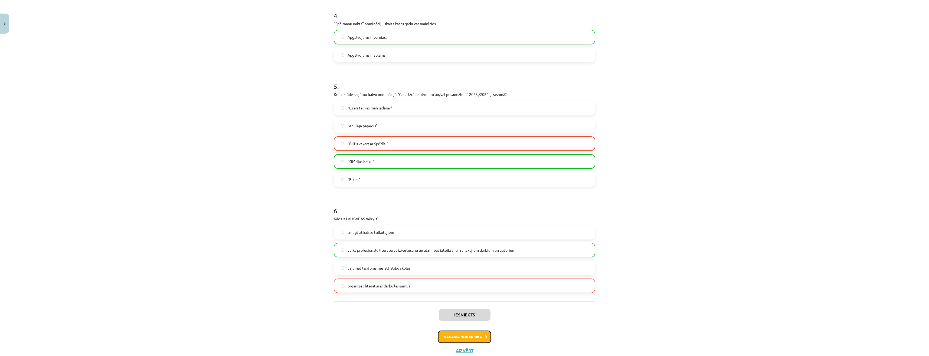
click at [478, 334] on button "Nākamā nodarbība" at bounding box center [464, 336] width 53 height 12
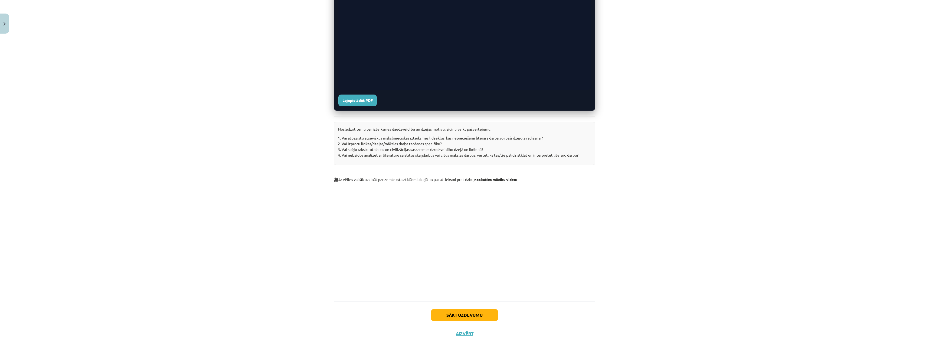
scroll to position [700, 0]
click at [458, 312] on button "Sākt uzdevumu" at bounding box center [464, 315] width 67 height 12
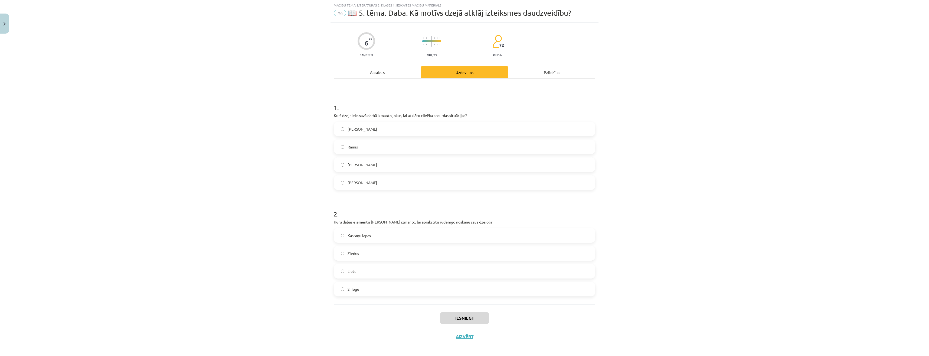
click at [386, 130] on label "Ojārs Vācietis" at bounding box center [464, 129] width 260 height 14
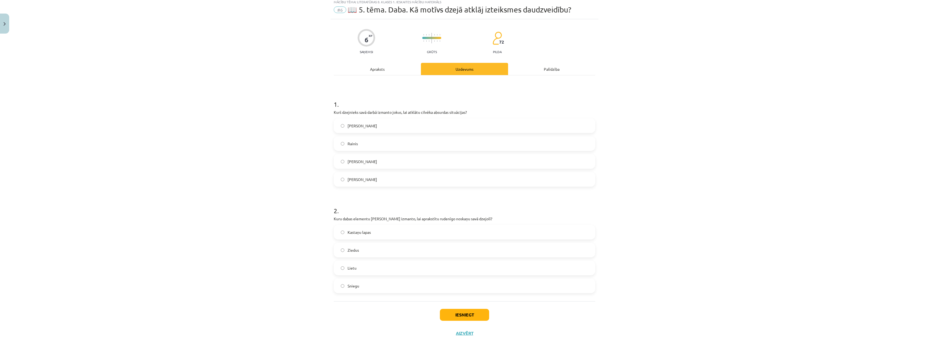
click at [424, 184] on label "Imants Ziedonis" at bounding box center [464, 179] width 260 height 14
click at [431, 125] on label "Ojārs Vācietis" at bounding box center [464, 126] width 260 height 14
click at [366, 239] on div "Kastaņu lapas Ziedus Lietu Sniegu" at bounding box center [464, 259] width 261 height 68
drag, startPoint x: 366, startPoint y: 236, endPoint x: 366, endPoint y: 232, distance: 4.6
click at [366, 232] on label "Kastaņu lapas" at bounding box center [464, 232] width 260 height 14
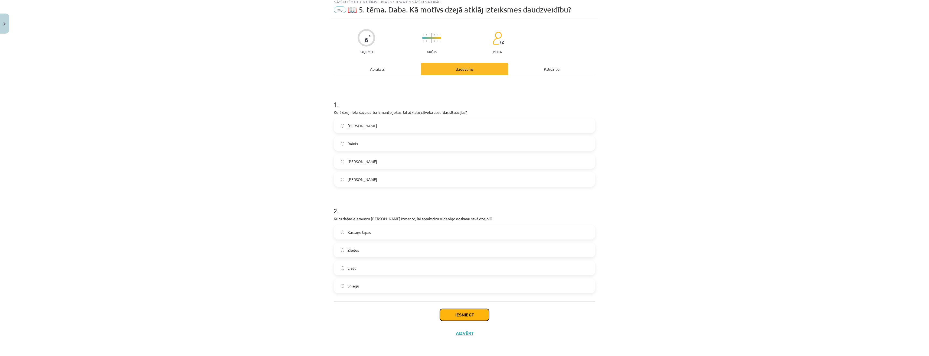
click at [467, 318] on button "Iesniegt" at bounding box center [464, 315] width 49 height 12
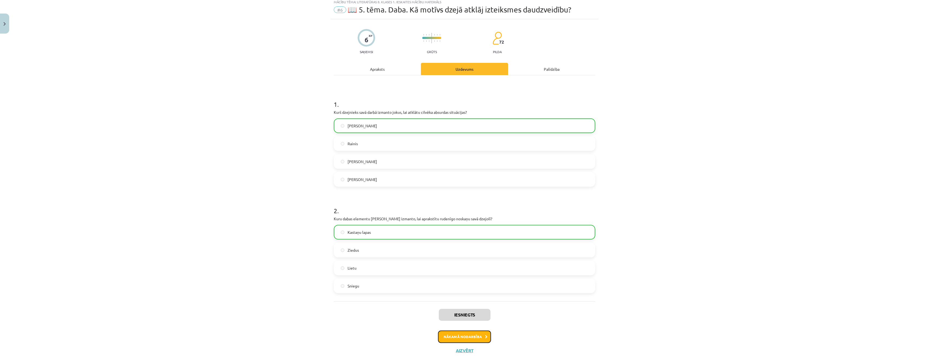
click at [471, 340] on button "Nākamā nodarbība" at bounding box center [464, 336] width 53 height 12
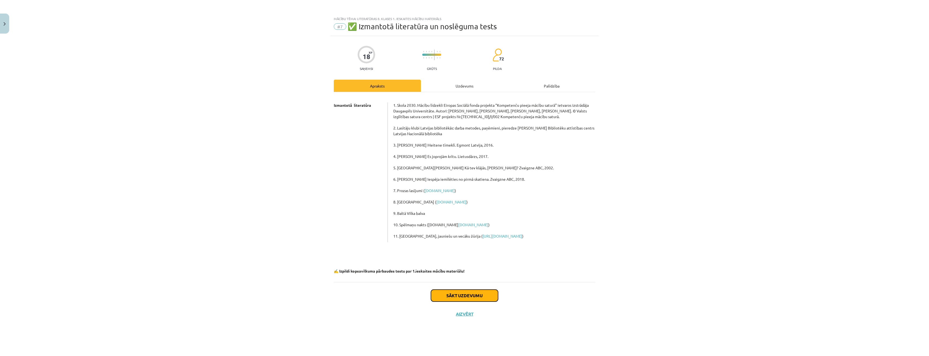
click at [460, 297] on button "Sākt uzdevumu" at bounding box center [464, 295] width 67 height 12
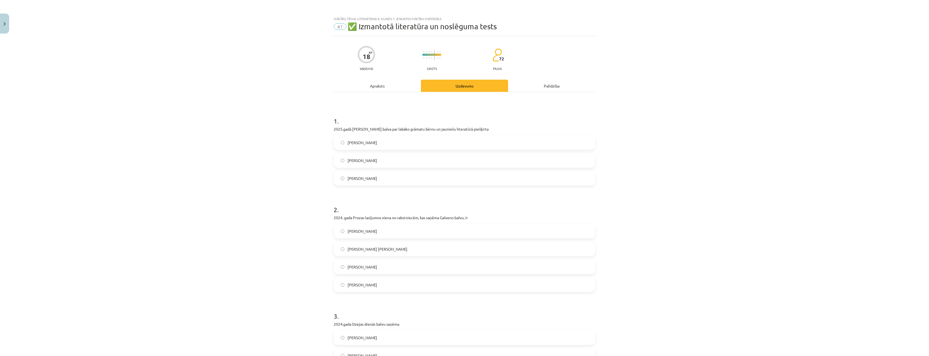
click at [386, 163] on label "Krišjānim Zeļģim" at bounding box center [464, 160] width 260 height 14
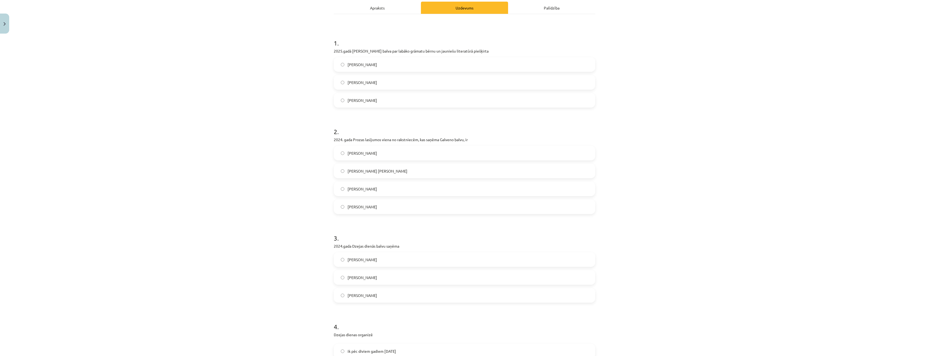
scroll to position [81, 0]
click at [420, 167] on label "Krista Anna Belševica" at bounding box center [464, 168] width 260 height 14
click at [424, 152] on label "Ieva Lapiņa" at bounding box center [464, 150] width 260 height 14
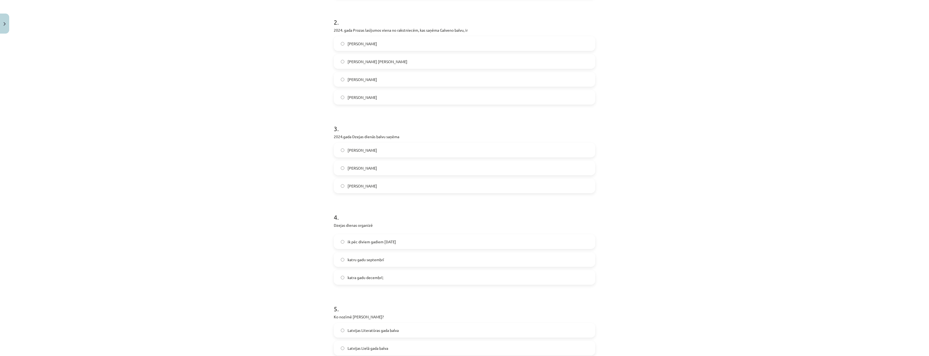
scroll to position [189, 0]
click at [407, 171] on label "Roberts Vilsons" at bounding box center [464, 166] width 260 height 14
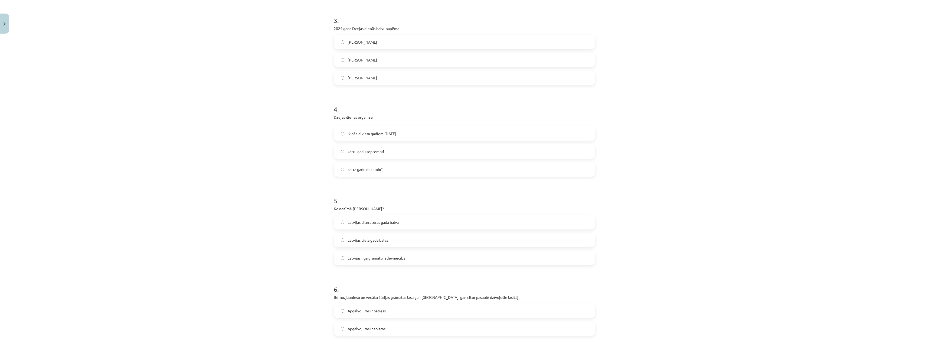
scroll to position [298, 0]
click at [402, 135] on label "ik pēc diviem gadiem 11. septembrī" at bounding box center [464, 131] width 260 height 14
click at [403, 150] on label "katru gadu septembrī" at bounding box center [464, 149] width 260 height 14
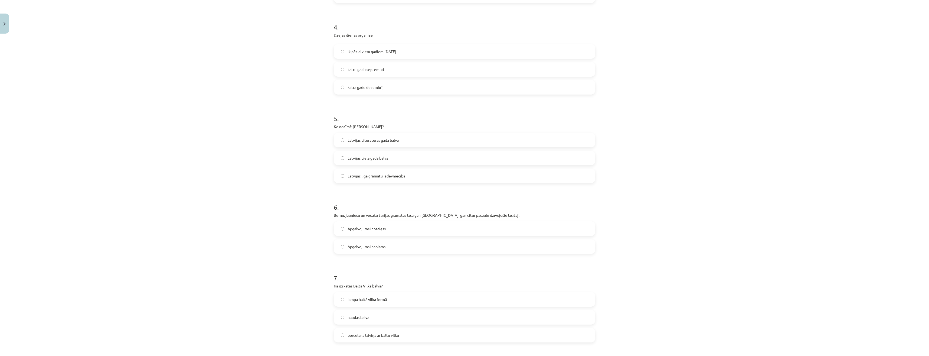
scroll to position [379, 0]
click at [389, 179] on label "Latvijas līga grāmatu izdevniecībā" at bounding box center [464, 174] width 260 height 14
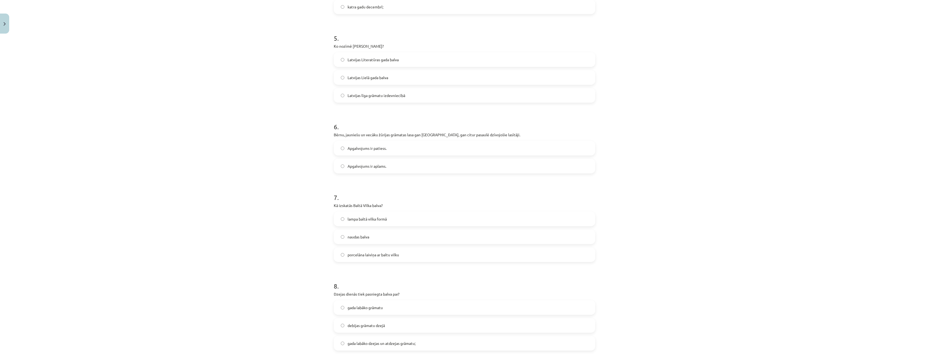
scroll to position [460, 0]
click at [397, 149] on label "Apgalvojums ir patiess." at bounding box center [464, 146] width 260 height 14
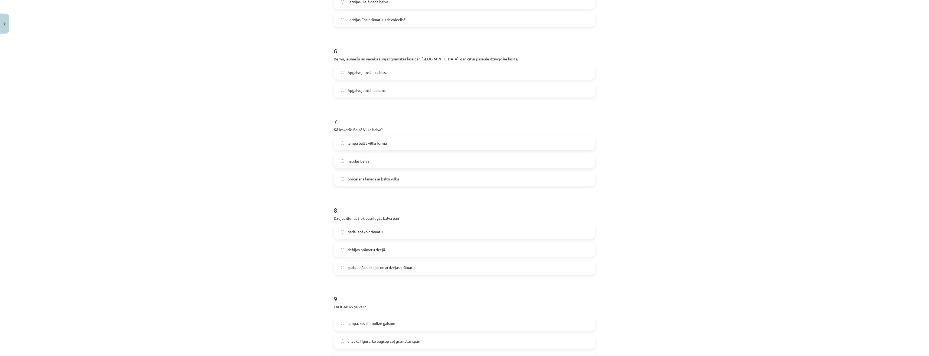
scroll to position [568, 0]
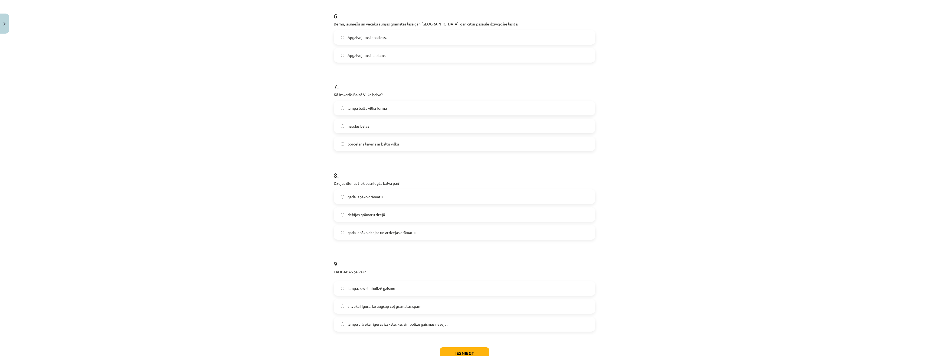
click at [395, 145] on span "porcelāna laiviņa ar baltu vilku" at bounding box center [373, 144] width 51 height 6
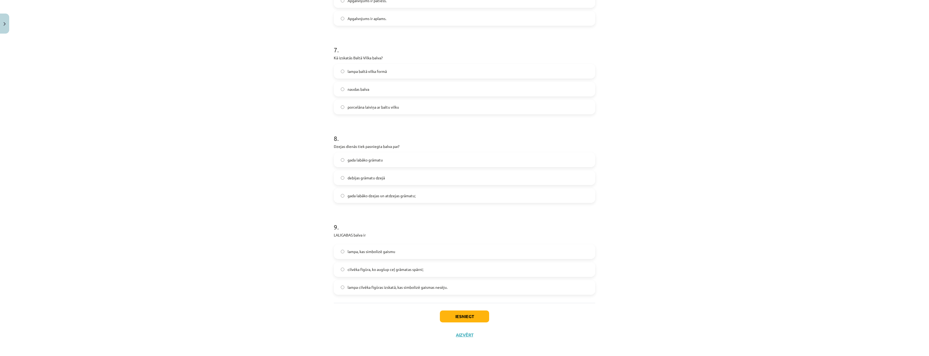
scroll to position [607, 0]
click at [378, 161] on span "gada labāko grāmatu" at bounding box center [365, 158] width 35 height 6
click at [379, 270] on span "cilvēka figūra, ko augšup ceļ grāmatas spārni;" at bounding box center [386, 268] width 76 height 6
click at [395, 248] on label "lampa, kas simbolizē gaismu" at bounding box center [464, 250] width 260 height 14
click at [384, 286] on span "lampa cilvēka figūras izskatā, kas simbolizē gaismas nesēju." at bounding box center [398, 286] width 100 height 6
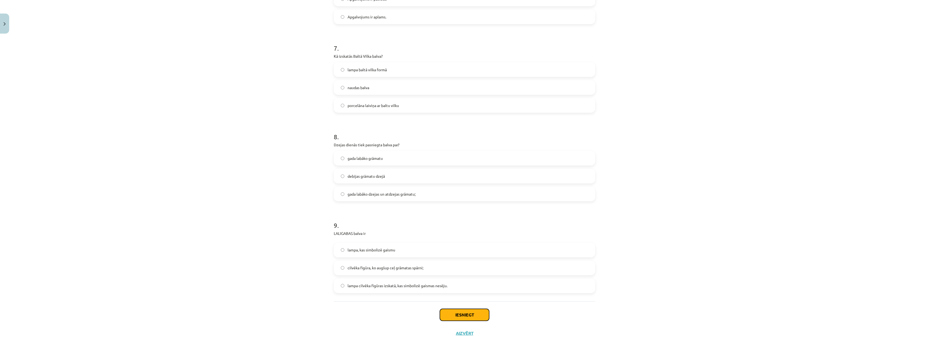
click at [454, 312] on button "Iesniegt" at bounding box center [464, 315] width 49 height 12
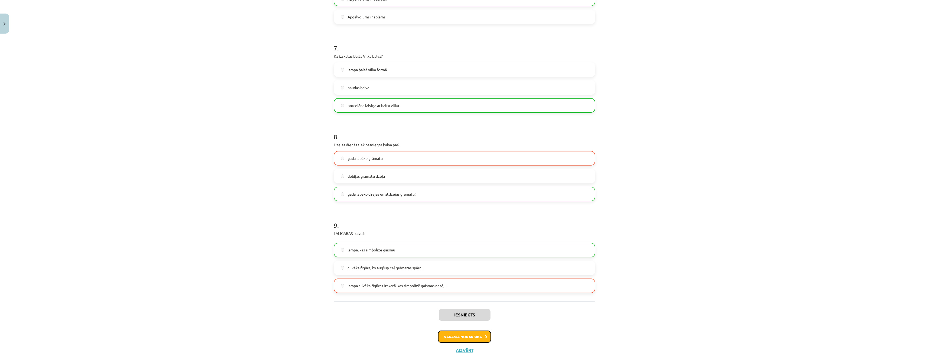
click at [450, 336] on button "Nākamā nodarbība" at bounding box center [464, 336] width 53 height 12
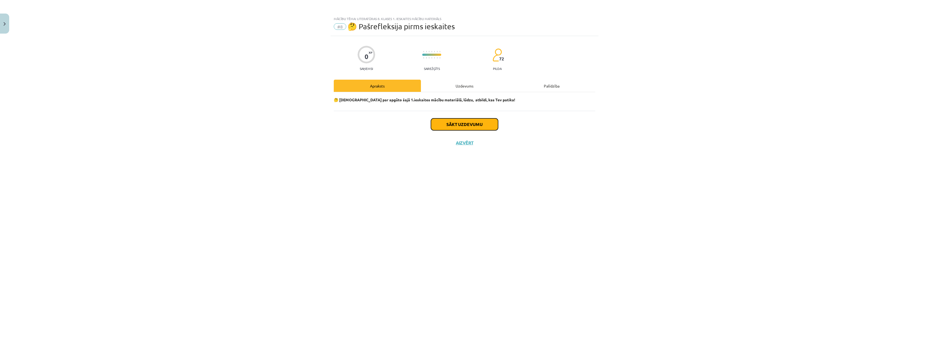
click at [451, 123] on button "Sākt uzdevumu" at bounding box center [464, 124] width 67 height 12
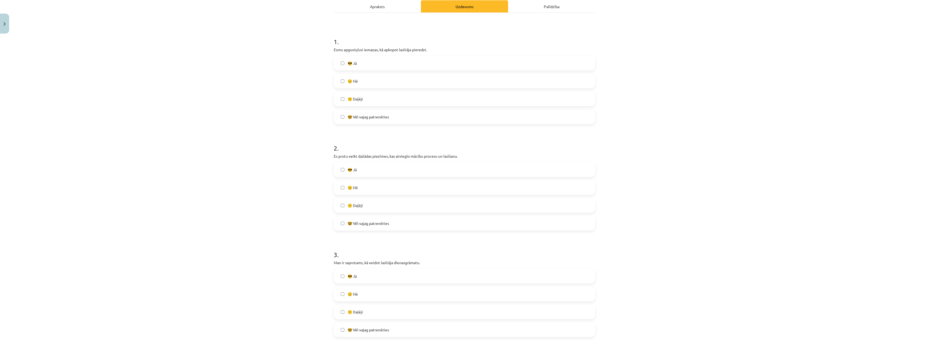
scroll to position [81, 0]
click at [336, 93] on label "😕 Daļēji" at bounding box center [464, 97] width 260 height 14
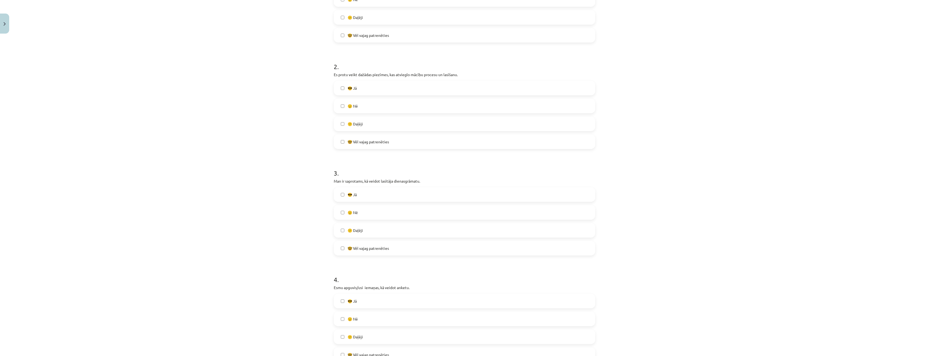
scroll to position [162, 0]
click at [368, 86] on label "😎 Jā" at bounding box center [464, 87] width 260 height 14
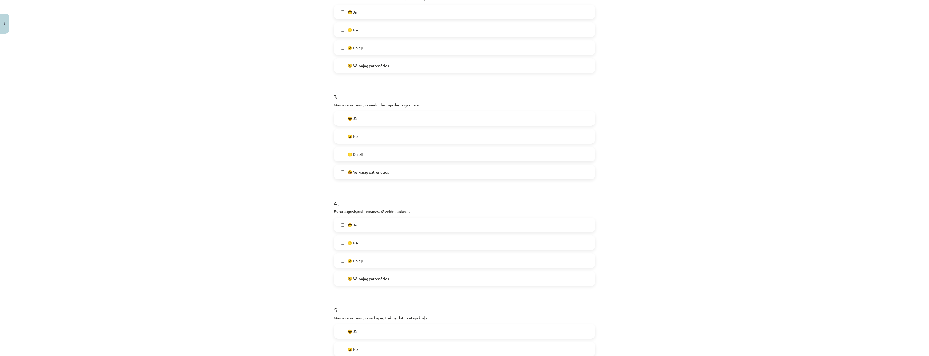
scroll to position [244, 0]
click at [368, 112] on label "😎 Jā" at bounding box center [464, 112] width 260 height 14
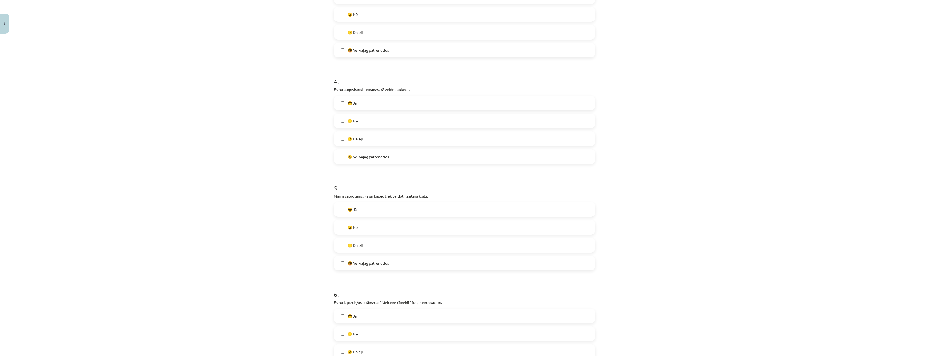
scroll to position [379, 0]
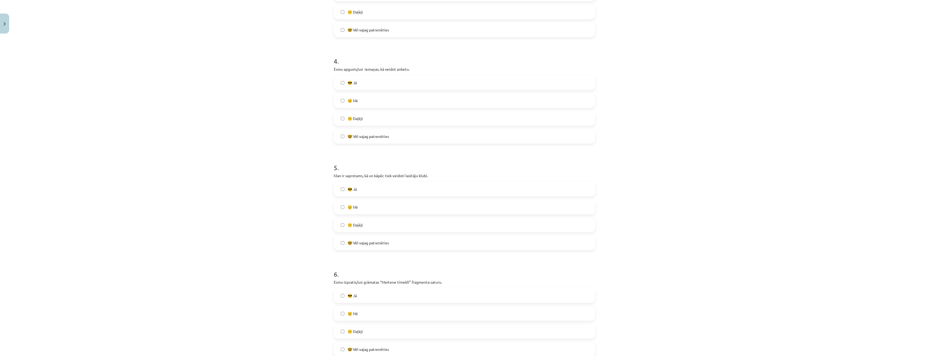
click at [391, 83] on label "😎 Jā" at bounding box center [464, 83] width 260 height 14
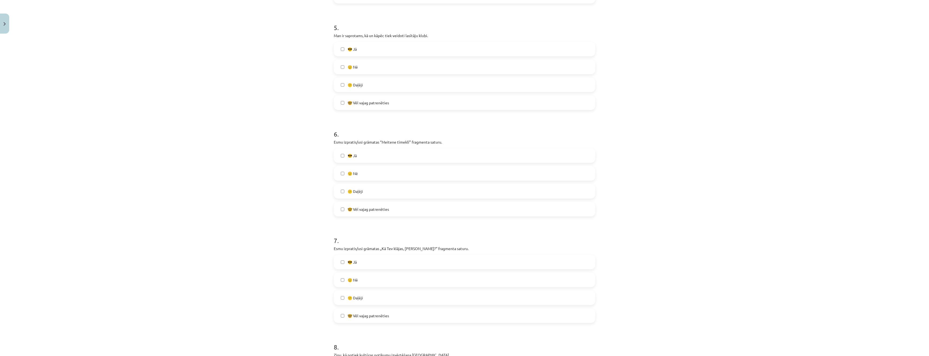
scroll to position [487, 0]
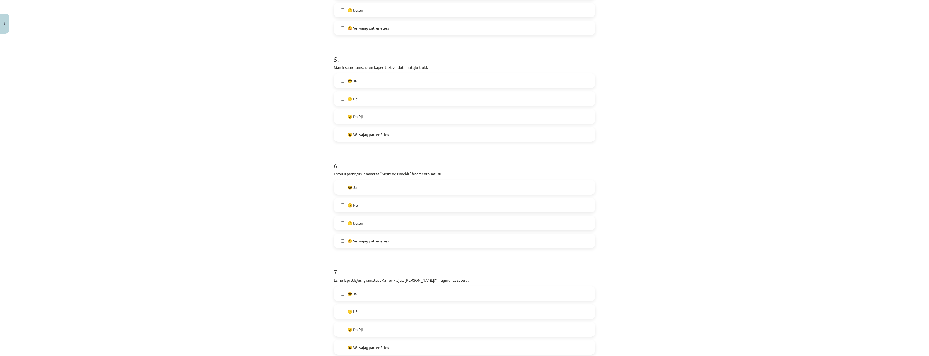
click at [372, 120] on label "😕 Daļēji" at bounding box center [464, 117] width 260 height 14
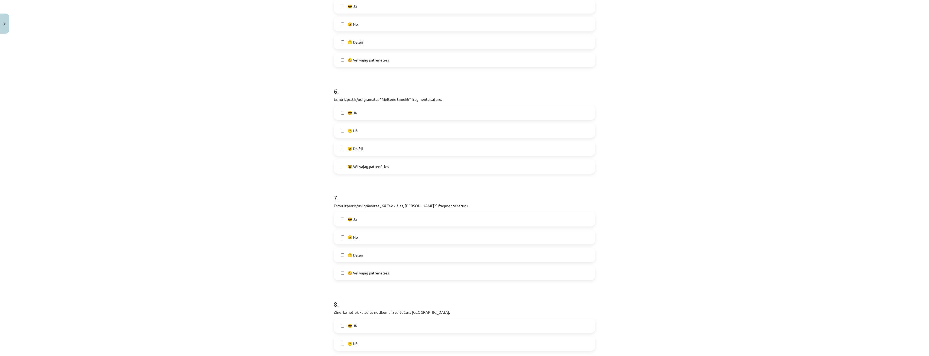
scroll to position [568, 0]
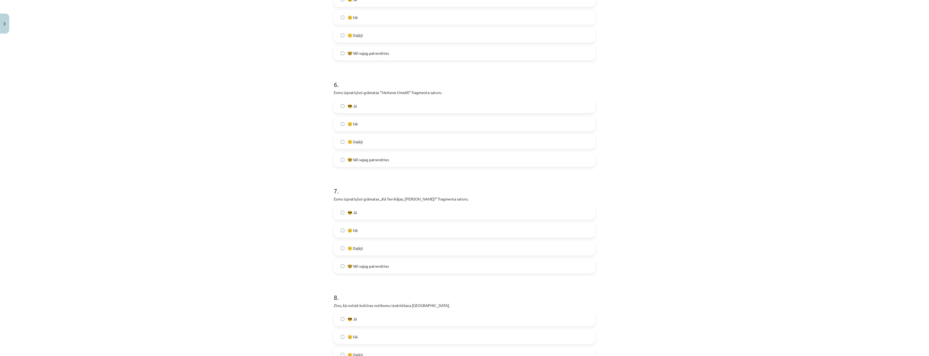
click at [343, 139] on label "😕 Daļēji" at bounding box center [464, 142] width 260 height 14
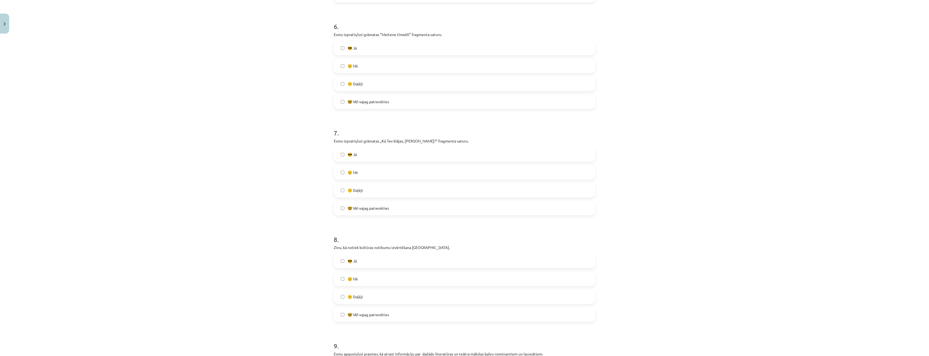
scroll to position [650, 0]
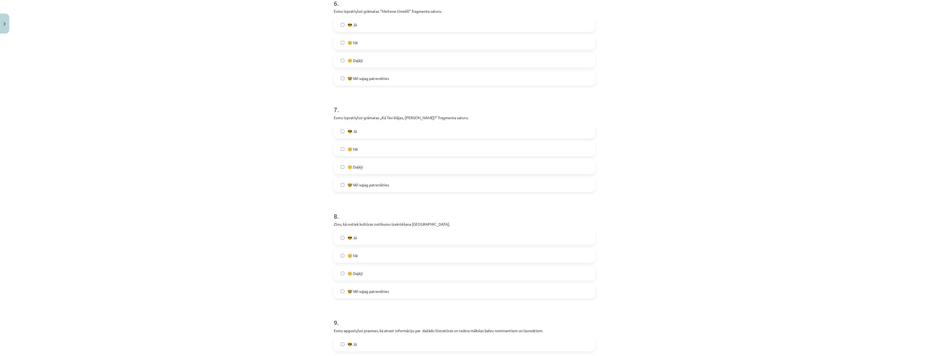
click at [344, 146] on label "😟 Nē" at bounding box center [464, 149] width 260 height 14
click at [337, 165] on label "😕 Daļēji" at bounding box center [464, 165] width 260 height 14
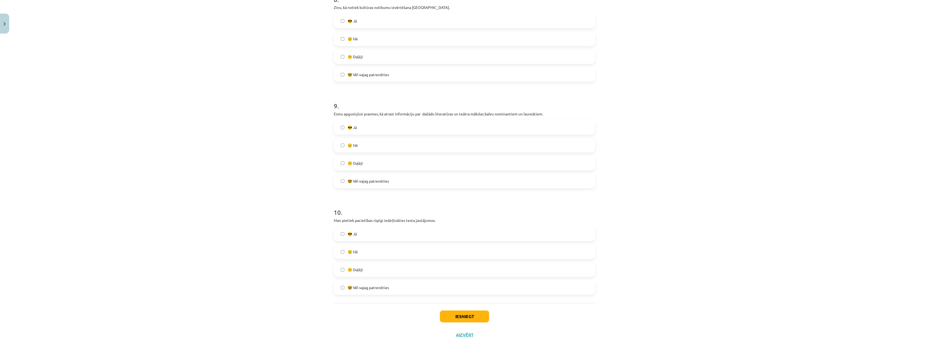
click at [357, 164] on span "😕 Daļēji" at bounding box center [355, 163] width 15 height 6
click at [366, 252] on label "😟 Nē" at bounding box center [464, 250] width 260 height 14
click at [448, 313] on button "Iesniegt" at bounding box center [464, 315] width 49 height 12
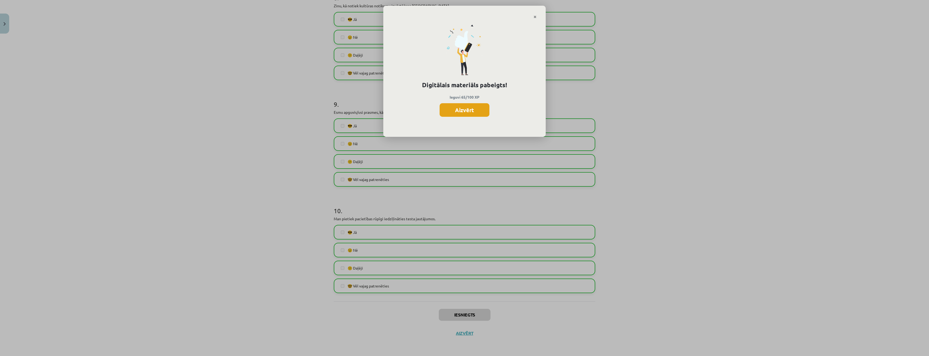
click at [466, 113] on button "Aizvērt" at bounding box center [465, 110] width 50 height 14
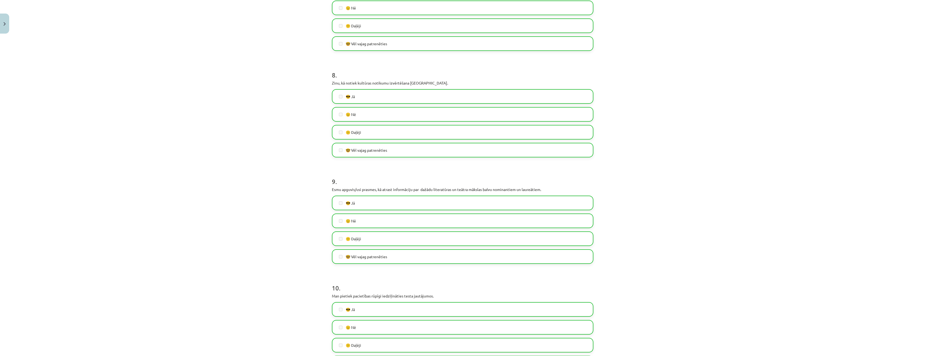
scroll to position [786, 0]
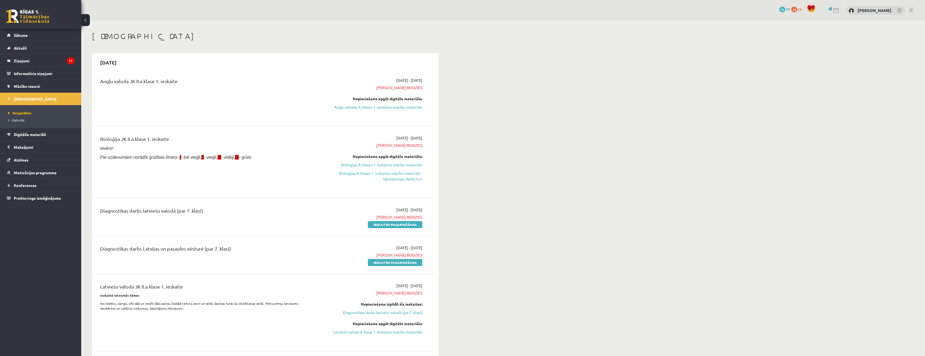
scroll to position [486, 0]
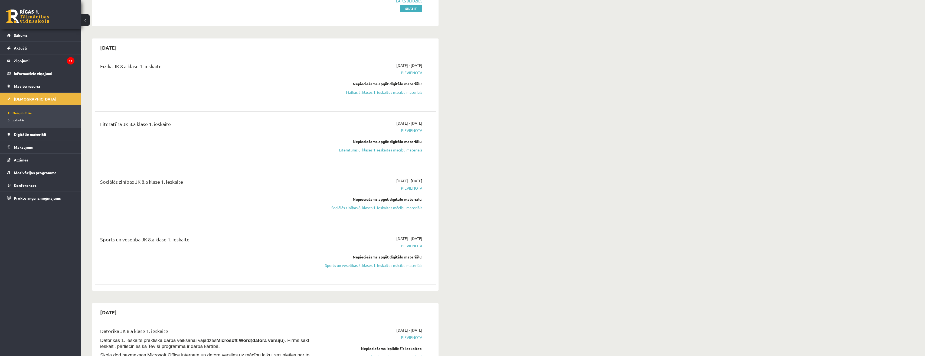
click at [410, 133] on span "Pievienota" at bounding box center [371, 130] width 102 height 6
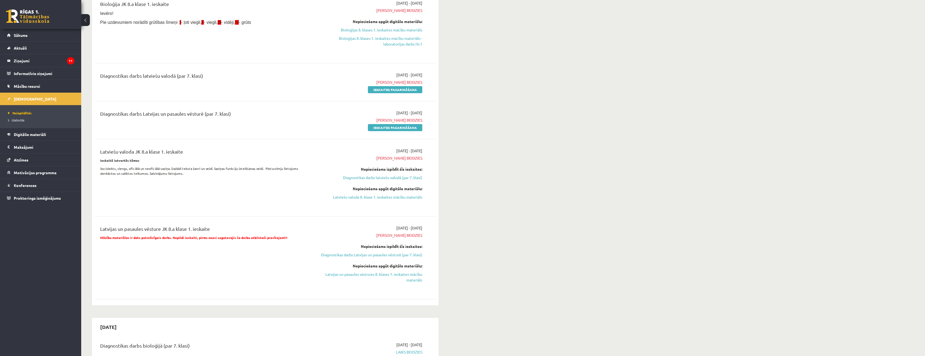
scroll to position [107, 0]
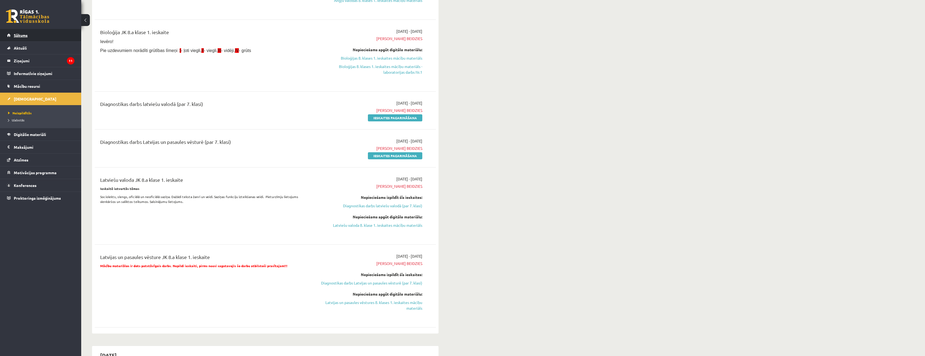
click at [28, 37] on link "Sākums" at bounding box center [40, 35] width 67 height 12
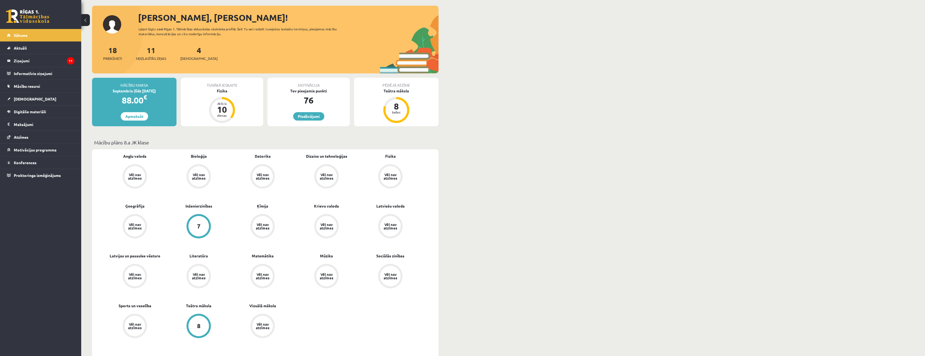
scroll to position [3, 0]
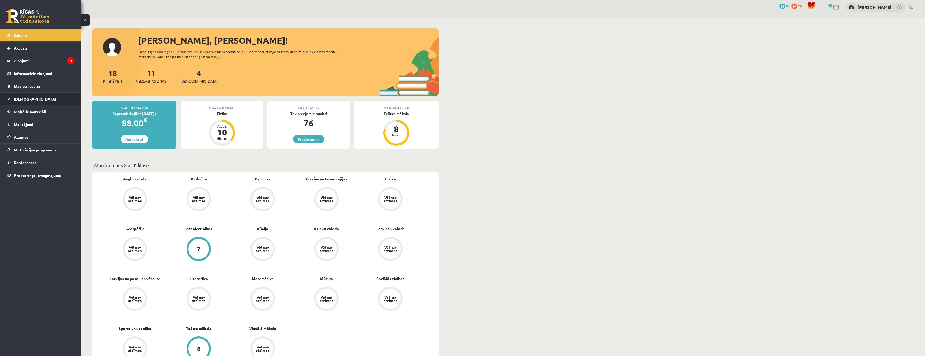
click at [19, 100] on span "[DEMOGRAPHIC_DATA]" at bounding box center [35, 98] width 42 height 5
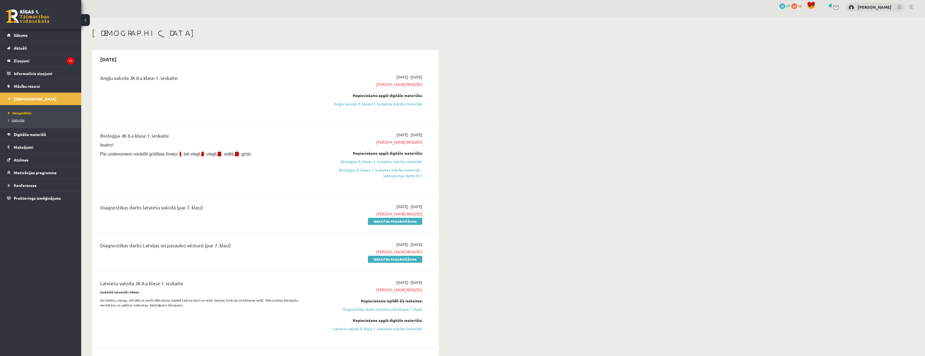
click at [12, 119] on span "Izlabotās" at bounding box center [16, 120] width 16 height 4
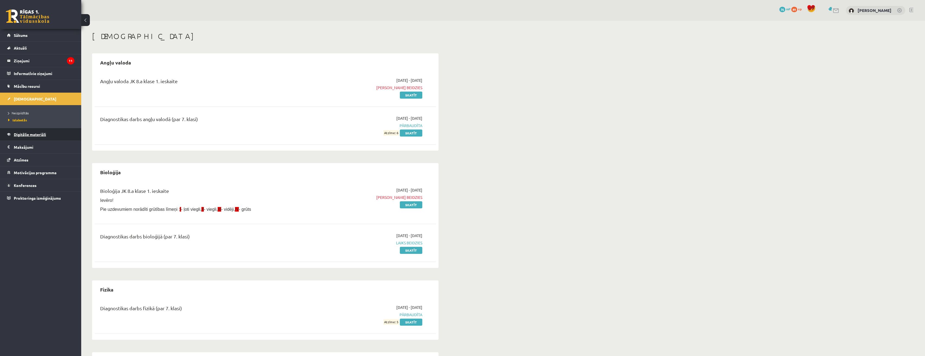
click at [28, 134] on span "Digitālie materiāli" at bounding box center [30, 134] width 32 height 5
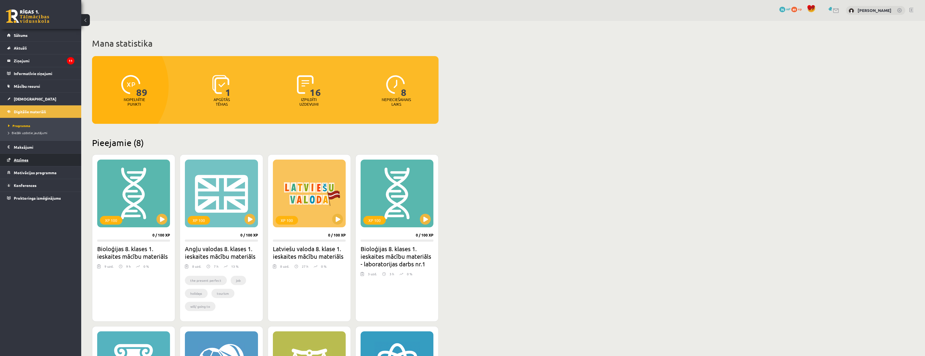
click at [25, 160] on span "Atzīmes" at bounding box center [21, 159] width 15 height 5
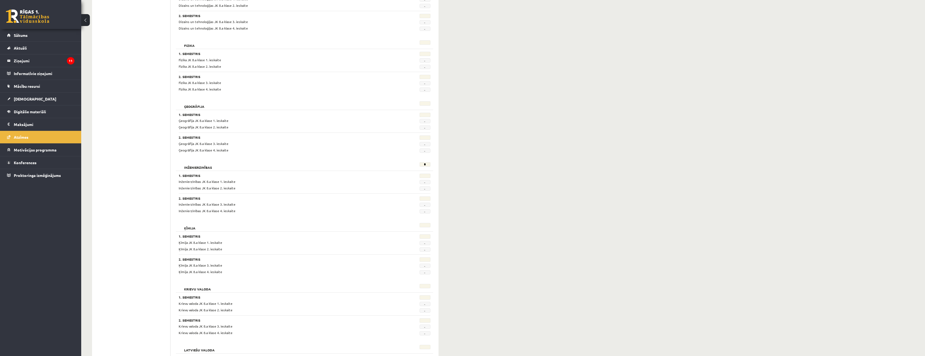
scroll to position [274, 0]
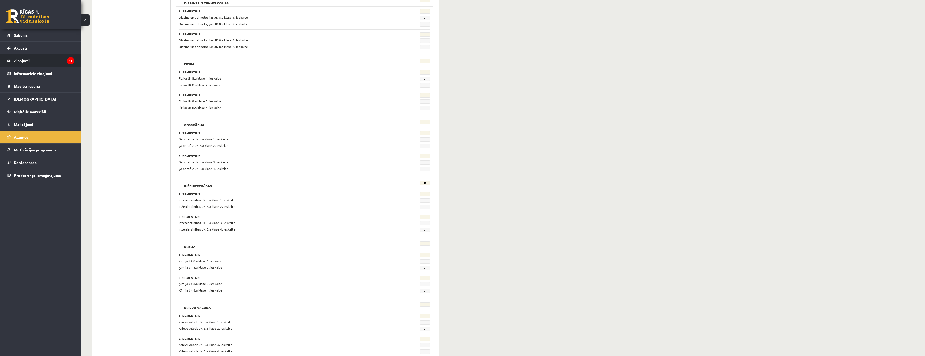
click at [51, 62] on legend "Ziņojumi 11" at bounding box center [44, 60] width 61 height 12
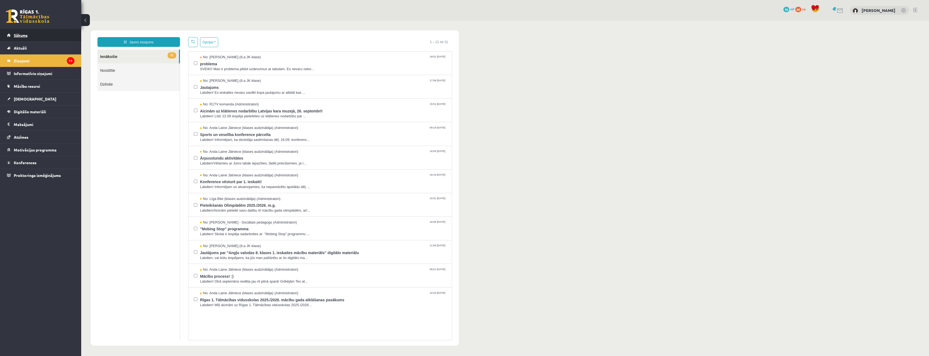
click at [30, 38] on link "Sākums" at bounding box center [40, 35] width 67 height 12
